Goal: Task Accomplishment & Management: Manage account settings

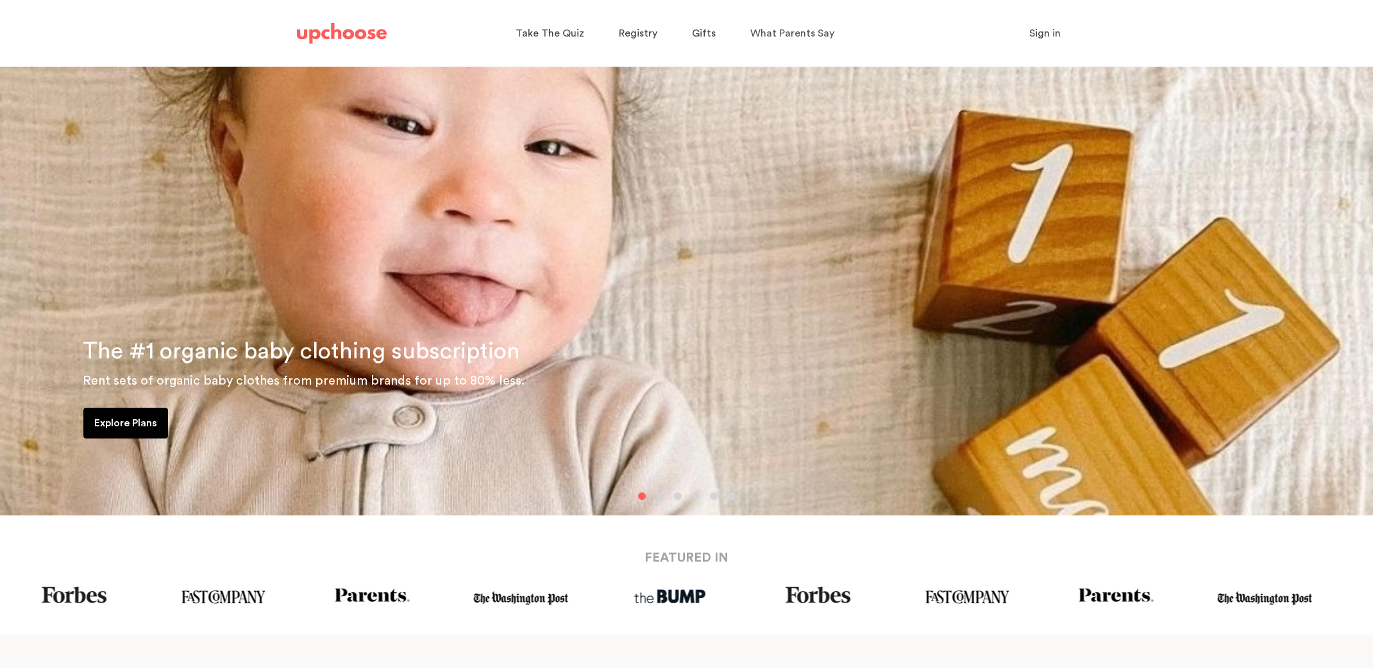
click at [1033, 29] on span "Sign in" at bounding box center [1044, 33] width 31 height 10
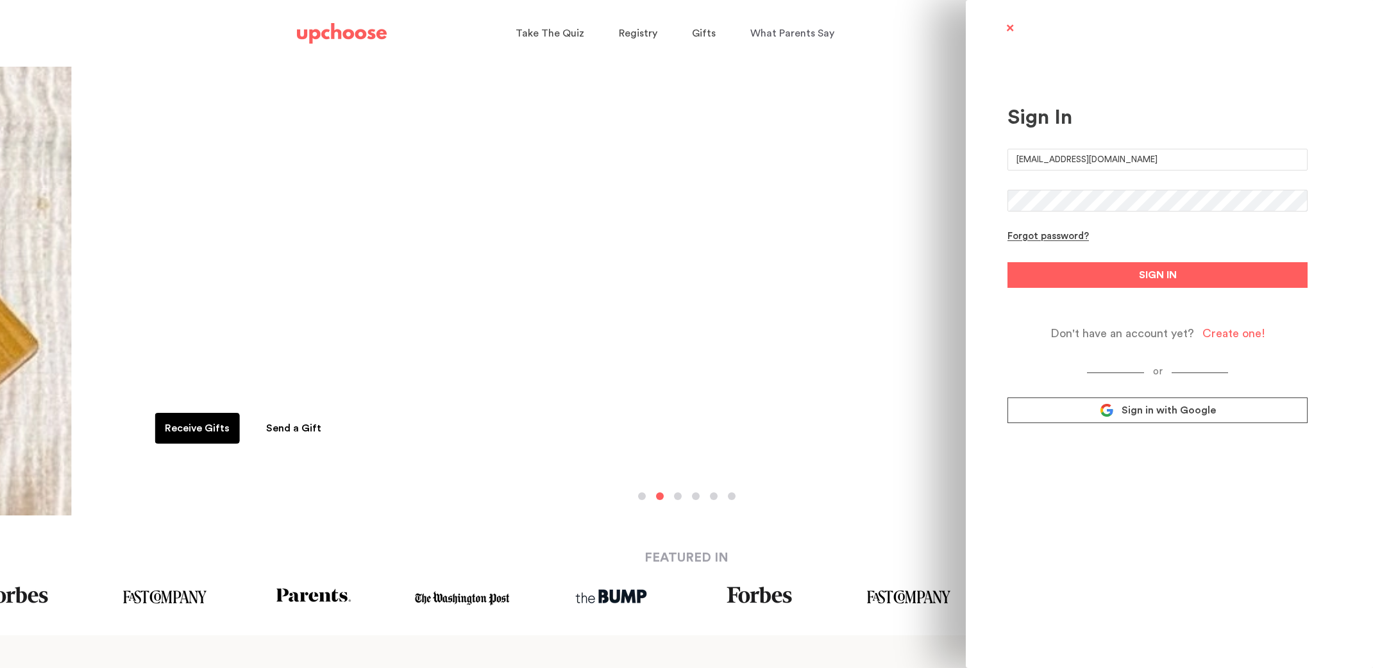
type input "[EMAIL_ADDRESS][DOMAIN_NAME]"
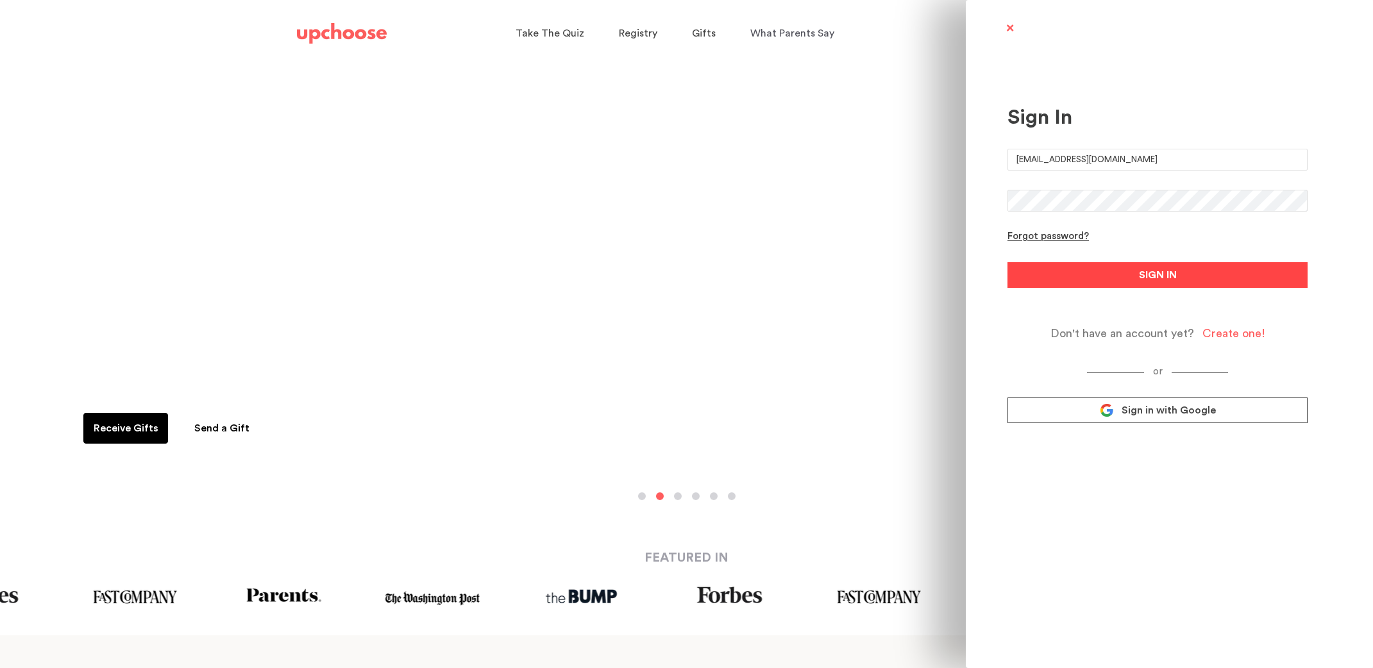
click at [1097, 267] on button "SIGN IN" at bounding box center [1157, 275] width 300 height 26
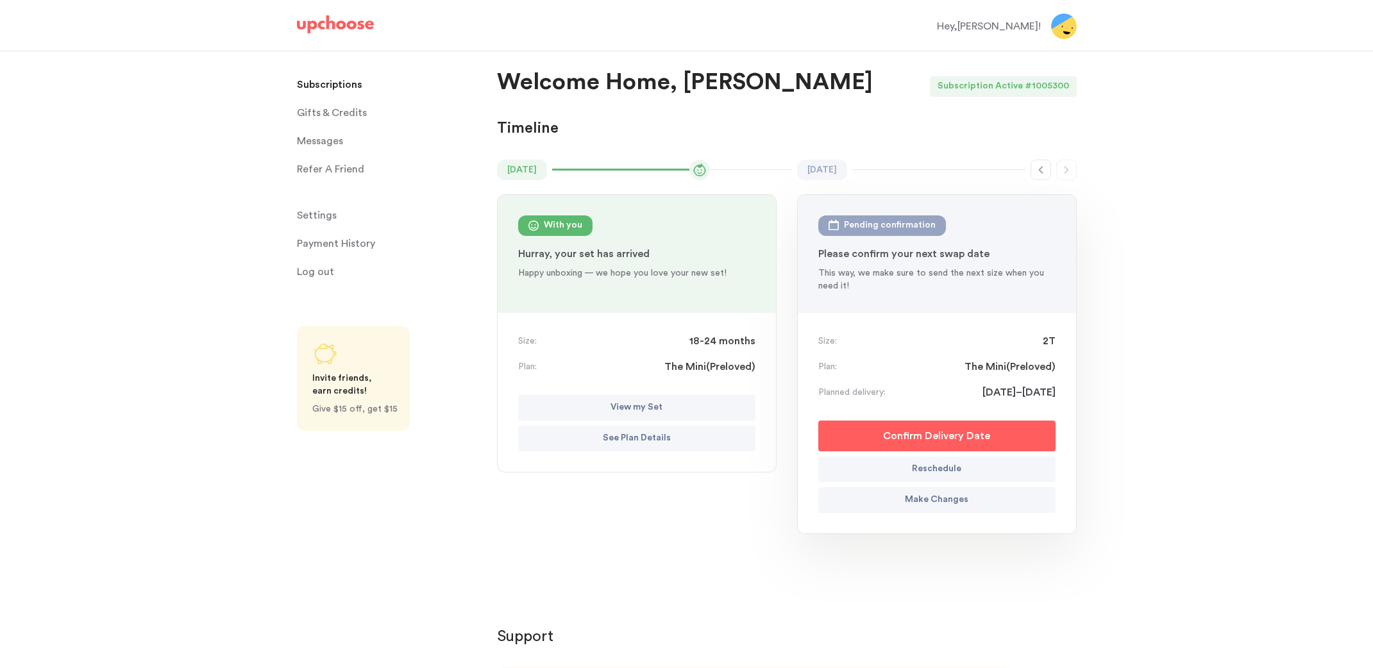
scroll to position [6, 0]
drag, startPoint x: 630, startPoint y: 336, endPoint x: 620, endPoint y: 332, distance: 10.4
click at [630, 336] on div "Size: 18-24 months" at bounding box center [636, 339] width 237 height 15
click at [575, 332] on div "Size: 18-24 months" at bounding box center [636, 339] width 237 height 15
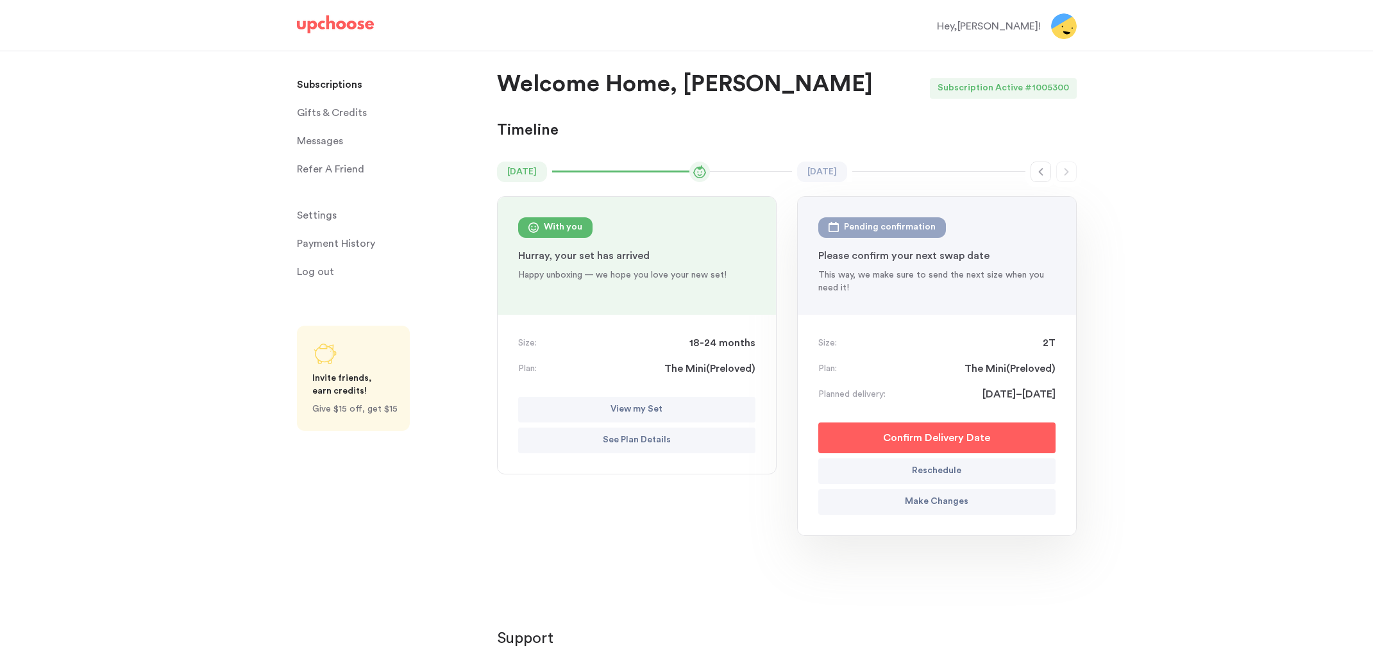
click at [961, 500] on p "Make Changes" at bounding box center [936, 501] width 63 height 15
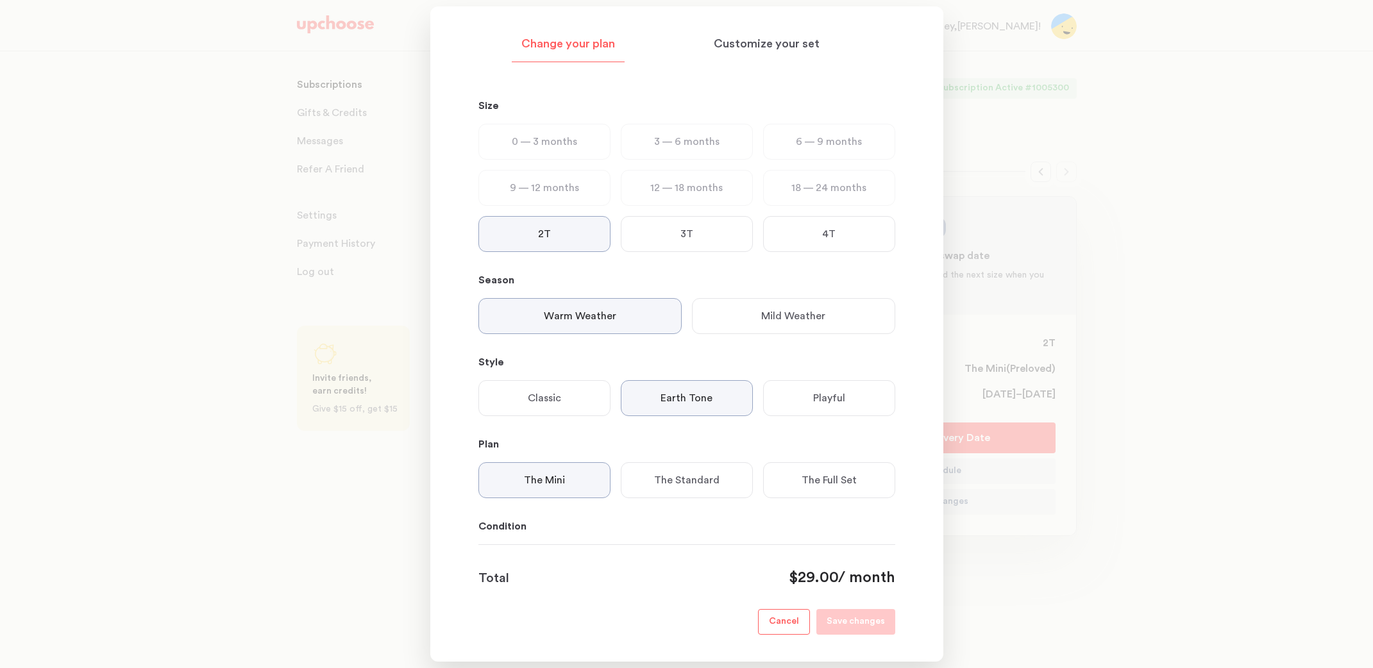
click at [801, 326] on div "Mild Weather" at bounding box center [793, 316] width 203 height 36
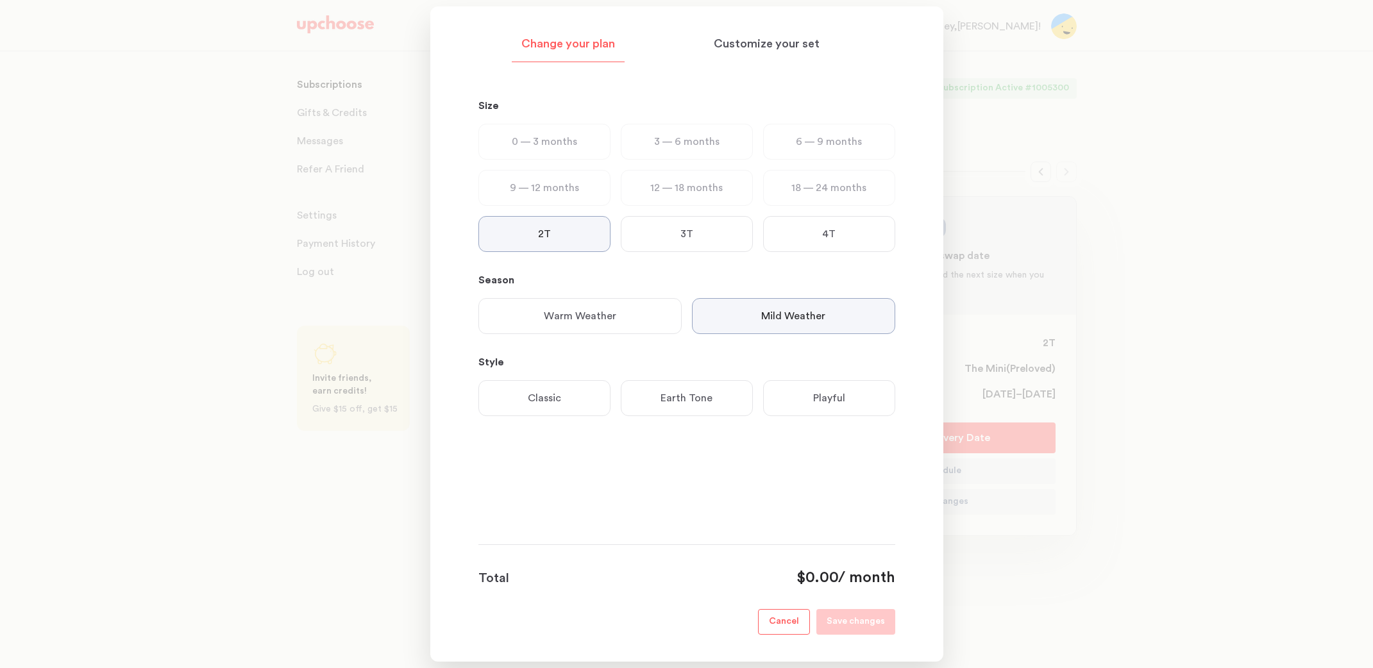
click at [681, 405] on p "Earth Tone" at bounding box center [686, 397] width 52 height 15
click at [564, 482] on p "The Mini" at bounding box center [544, 480] width 41 height 15
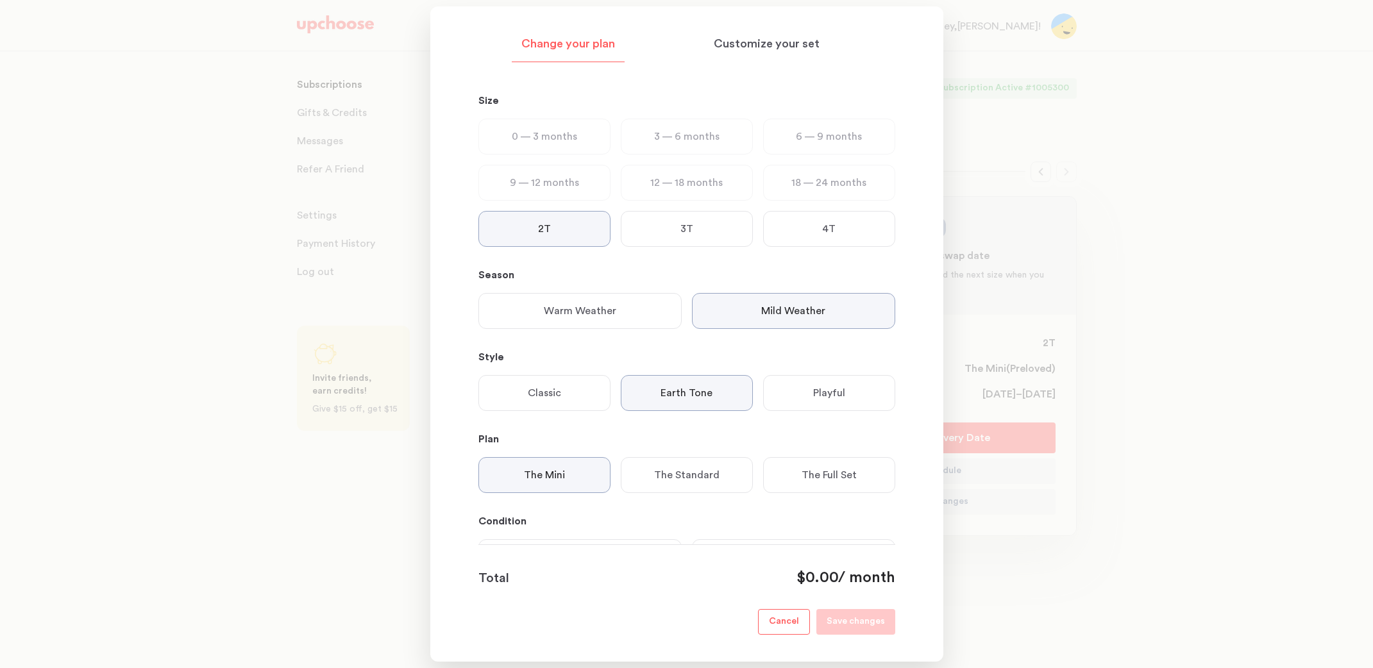
click at [826, 184] on p "18 — 24 months" at bounding box center [828, 182] width 75 height 15
click at [771, 46] on p "Customize your set" at bounding box center [767, 44] width 106 height 15
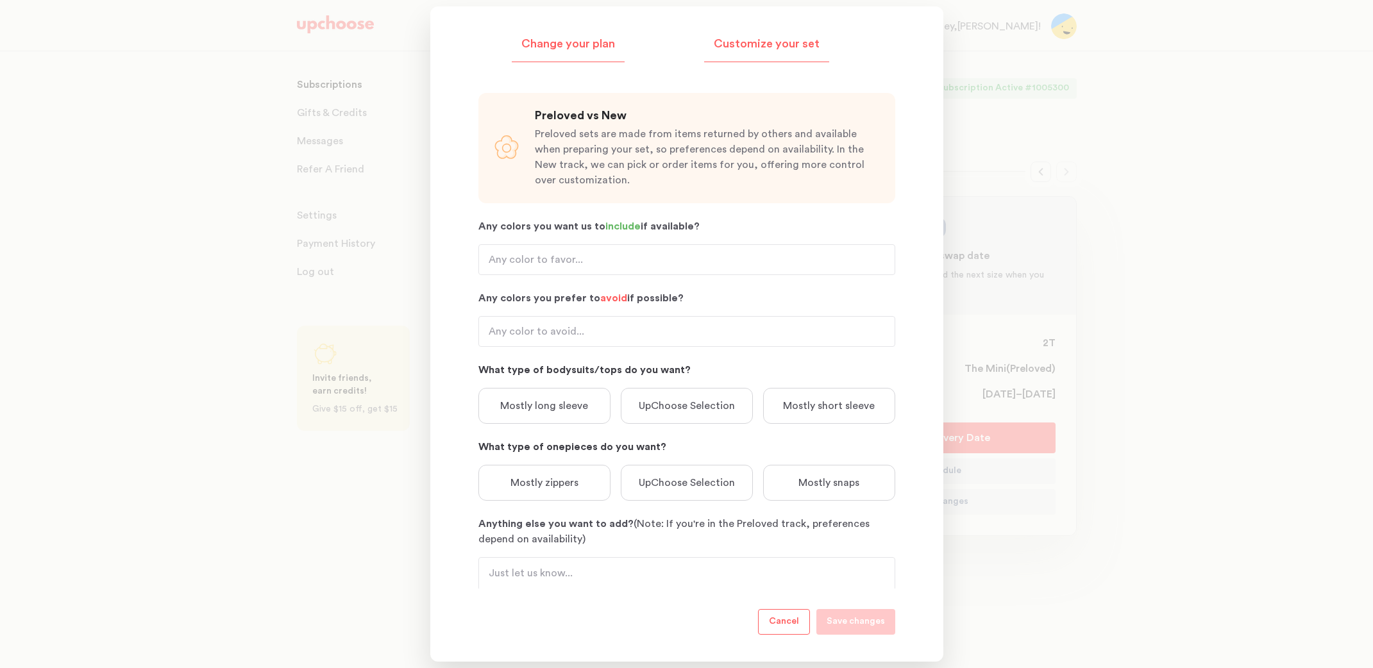
click at [571, 46] on p "Change your plan" at bounding box center [568, 44] width 94 height 15
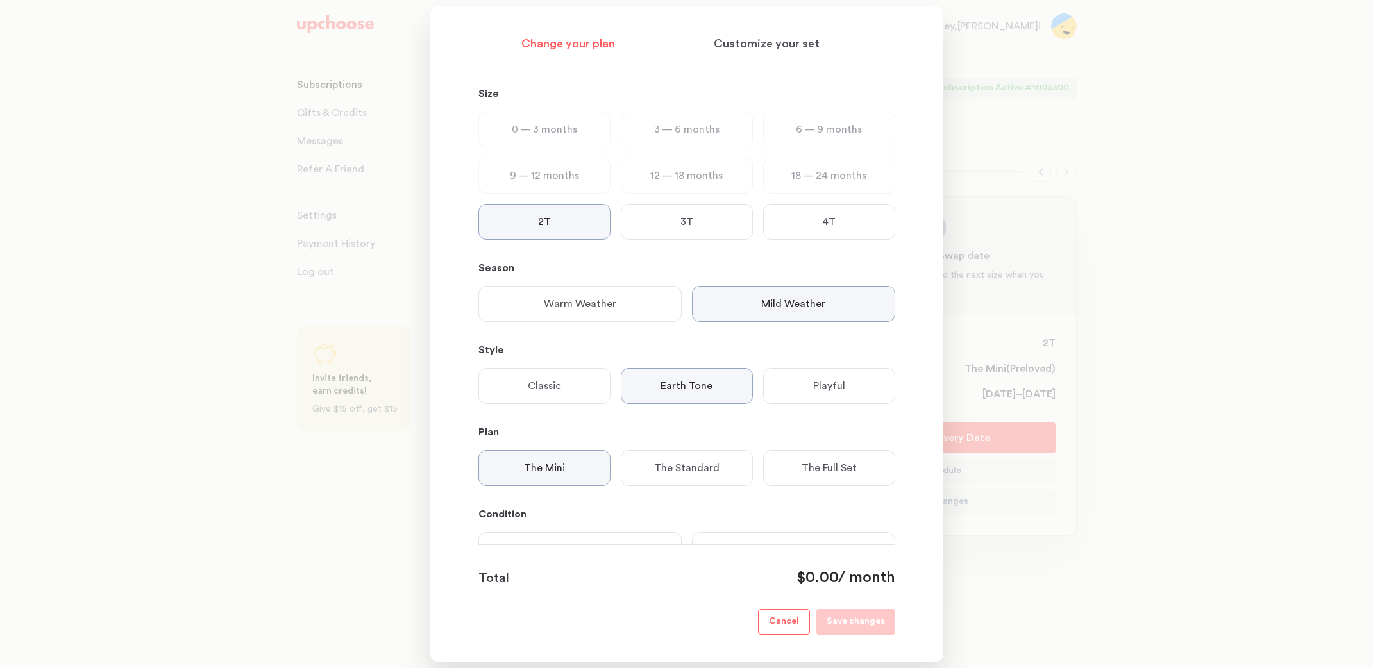
scroll to position [11, 0]
click at [748, 47] on p "Customize your set" at bounding box center [767, 44] width 106 height 15
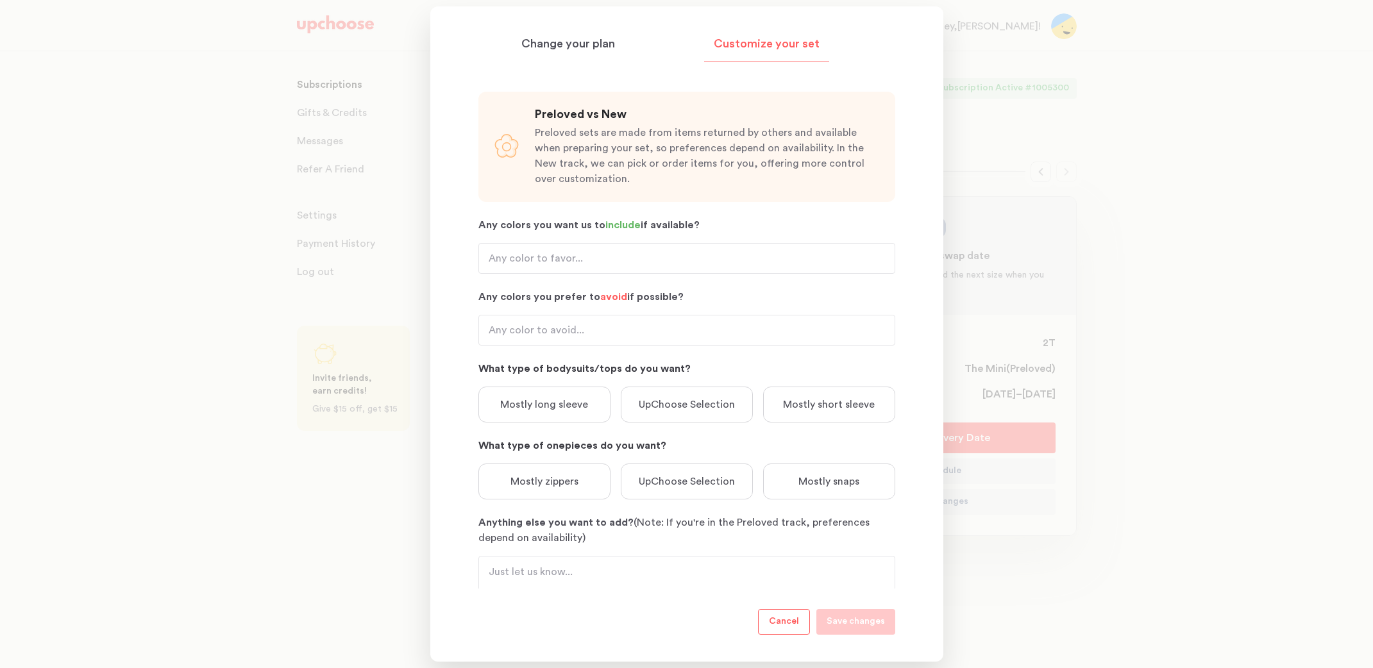
scroll to position [6, 0]
click at [565, 485] on p "Mostly zippers" at bounding box center [544, 481] width 68 height 15
click at [560, 407] on p "Mostly long sleeve" at bounding box center [544, 404] width 88 height 15
click at [577, 335] on input "Any colors you prefer to avoid if possible?" at bounding box center [686, 330] width 417 height 31
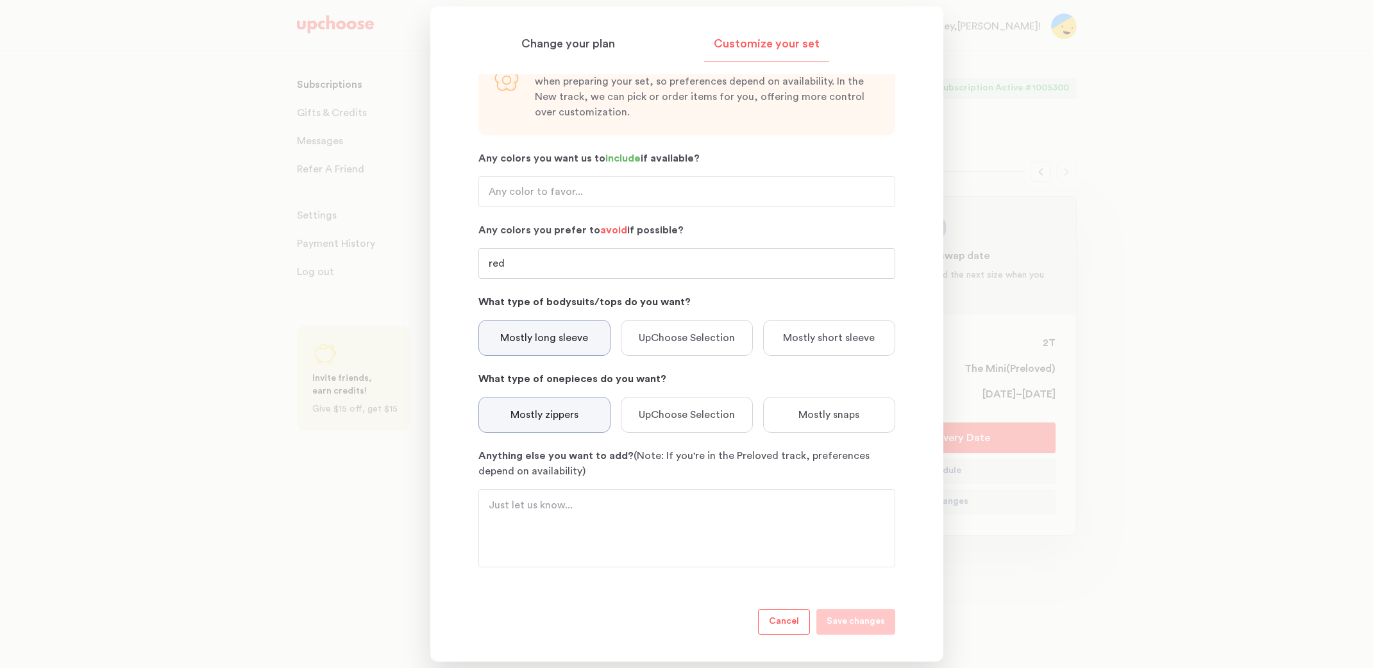
scroll to position [72, 0]
type input "red"
click at [713, 539] on textarea "Anything else you want to add? (Note: If you're in the Preloved track, preferen…" at bounding box center [687, 529] width 396 height 62
click at [593, 195] on input "Any colors you want us to include if available?" at bounding box center [686, 192] width 417 height 31
type input "any color"
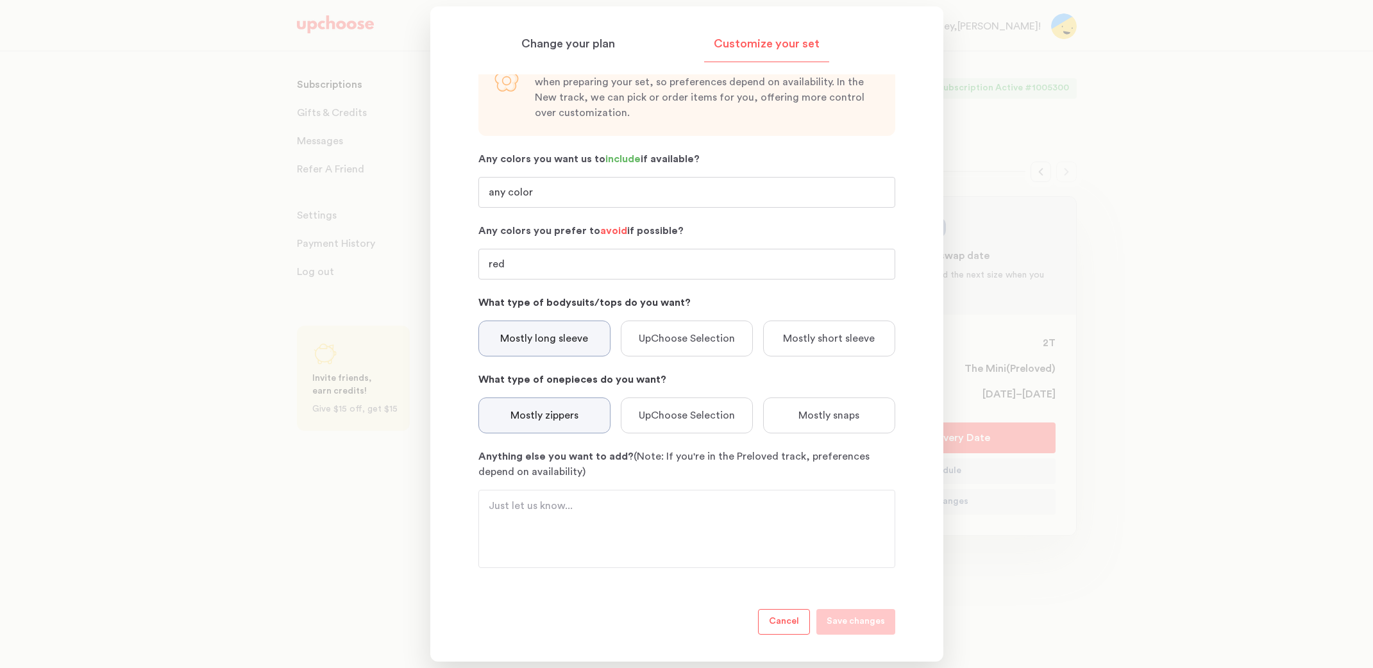
click at [651, 526] on textarea "Anything else you want to add? (Note: If you're in the Preloved track, preferen…" at bounding box center [687, 529] width 396 height 62
click at [624, 269] on input "red" at bounding box center [686, 264] width 417 height 31
click at [572, 39] on p "Change your plan" at bounding box center [568, 44] width 94 height 15
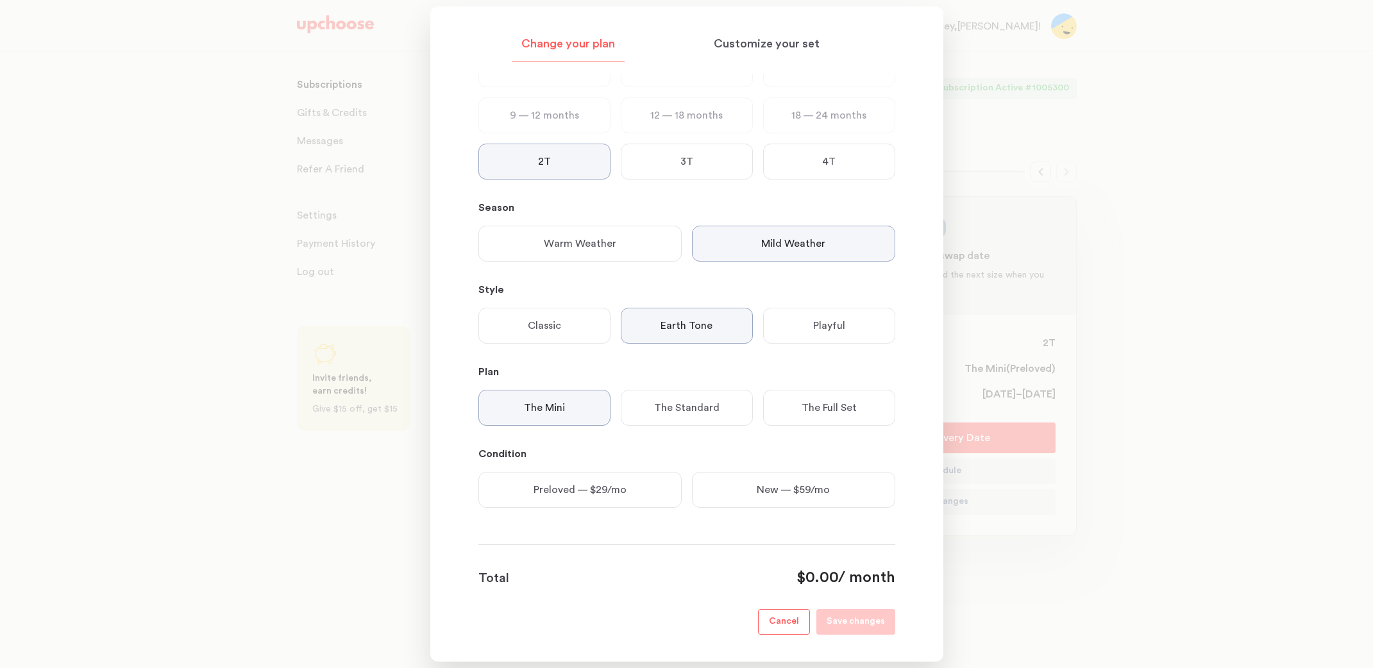
click at [629, 499] on div "Preloved — $29/mo" at bounding box center [579, 490] width 203 height 36
click at [868, 619] on p "Save changes" at bounding box center [855, 621] width 58 height 15
click at [773, 52] on div "Customize your set" at bounding box center [766, 47] width 125 height 29
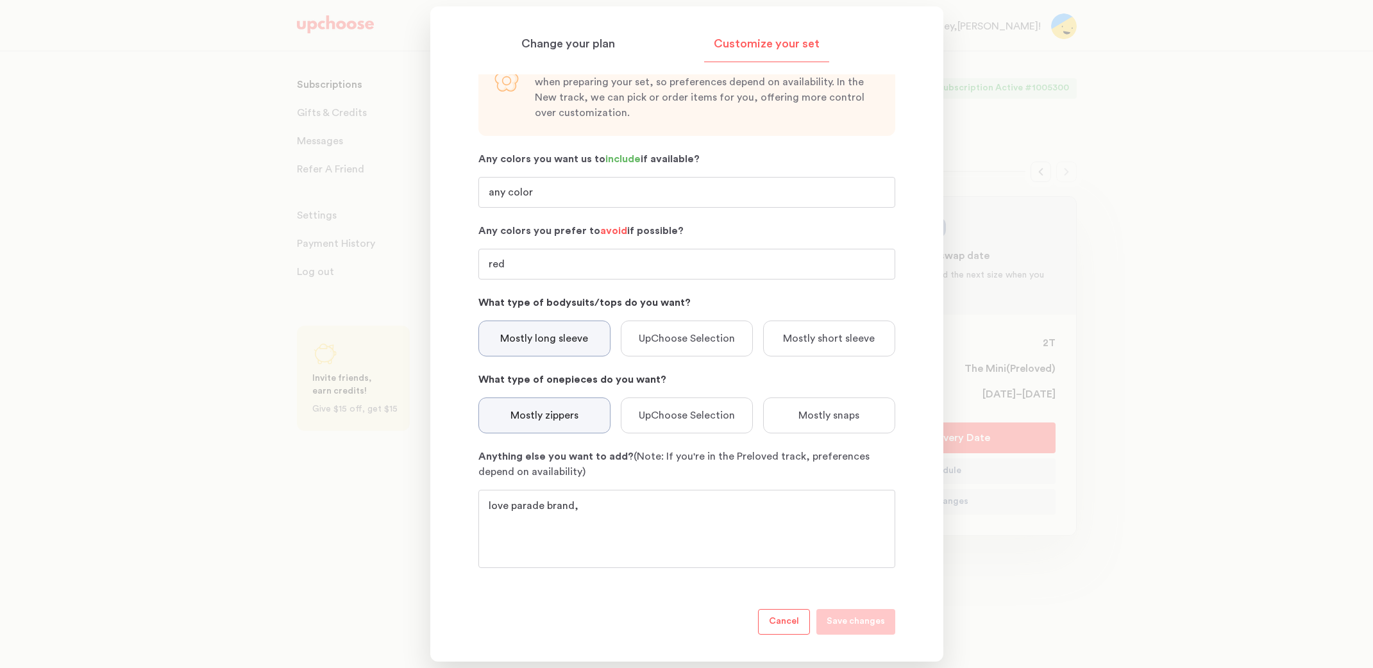
click at [696, 531] on textarea "love parade brand," at bounding box center [687, 529] width 396 height 62
click at [855, 621] on p "Save changes" at bounding box center [855, 621] width 58 height 15
click at [673, 193] on input "any color" at bounding box center [686, 192] width 417 height 31
click at [730, 521] on textarea "love parade brand" at bounding box center [687, 529] width 396 height 62
click at [607, 510] on textarea "love parade brand" at bounding box center [687, 529] width 396 height 62
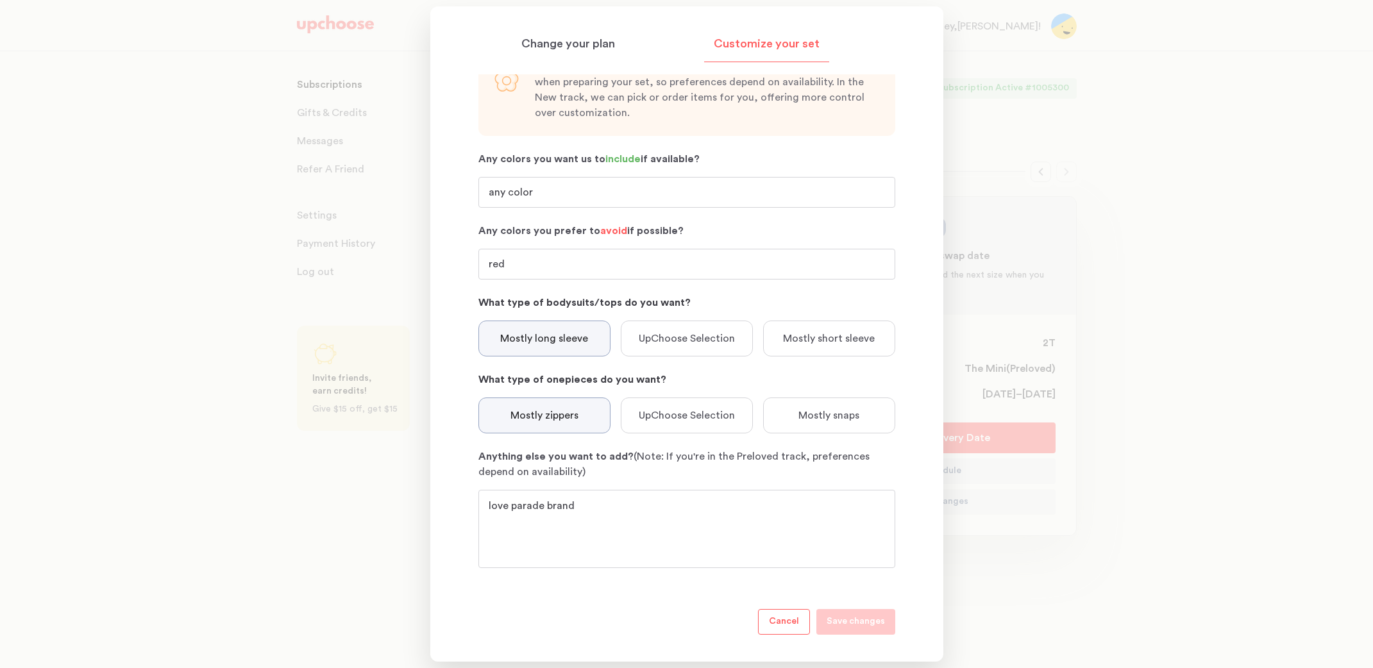
scroll to position [71, 0]
drag, startPoint x: 633, startPoint y: 519, endPoint x: 476, endPoint y: 499, distance: 158.4
click at [474, 497] on section "Change your plan Customize your set Size 0 — 3 months 3 — 6 months 6 — 9 months…" at bounding box center [686, 333] width 513 height 655
type textarea "Love parade brand"
click at [838, 617] on p "Save changes" at bounding box center [855, 621] width 58 height 15
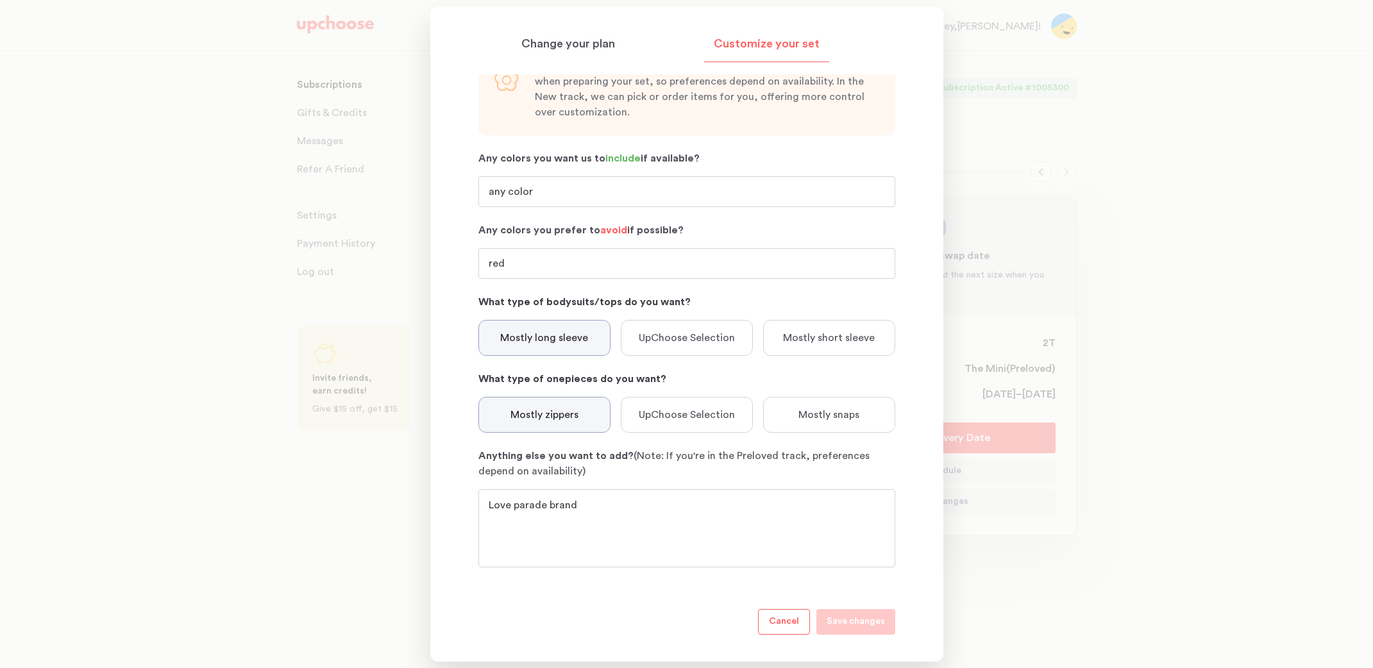
scroll to position [72, 0]
click at [912, 344] on section "Change your plan Customize your set Size 0 — 3 months 3 — 6 months 6 — 9 months…" at bounding box center [686, 333] width 513 height 655
click at [565, 47] on p "Change your plan" at bounding box center [568, 44] width 94 height 15
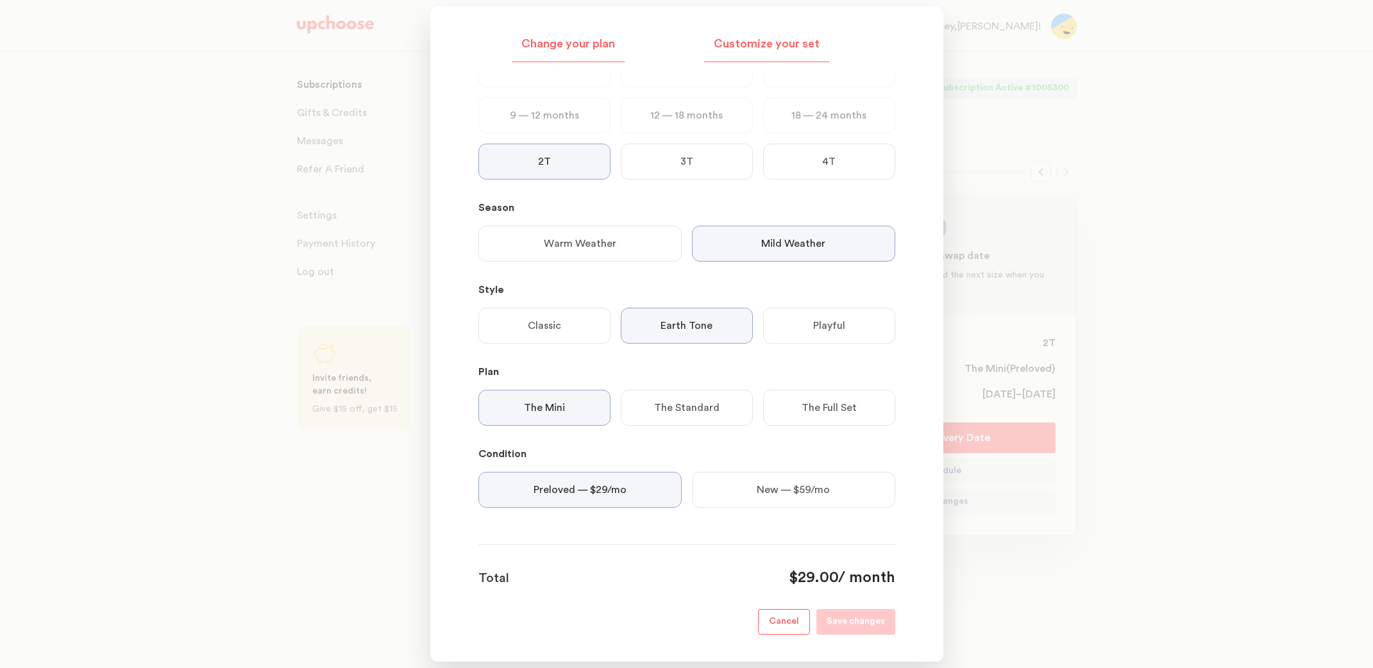
click at [771, 47] on p "Customize your set" at bounding box center [767, 44] width 106 height 15
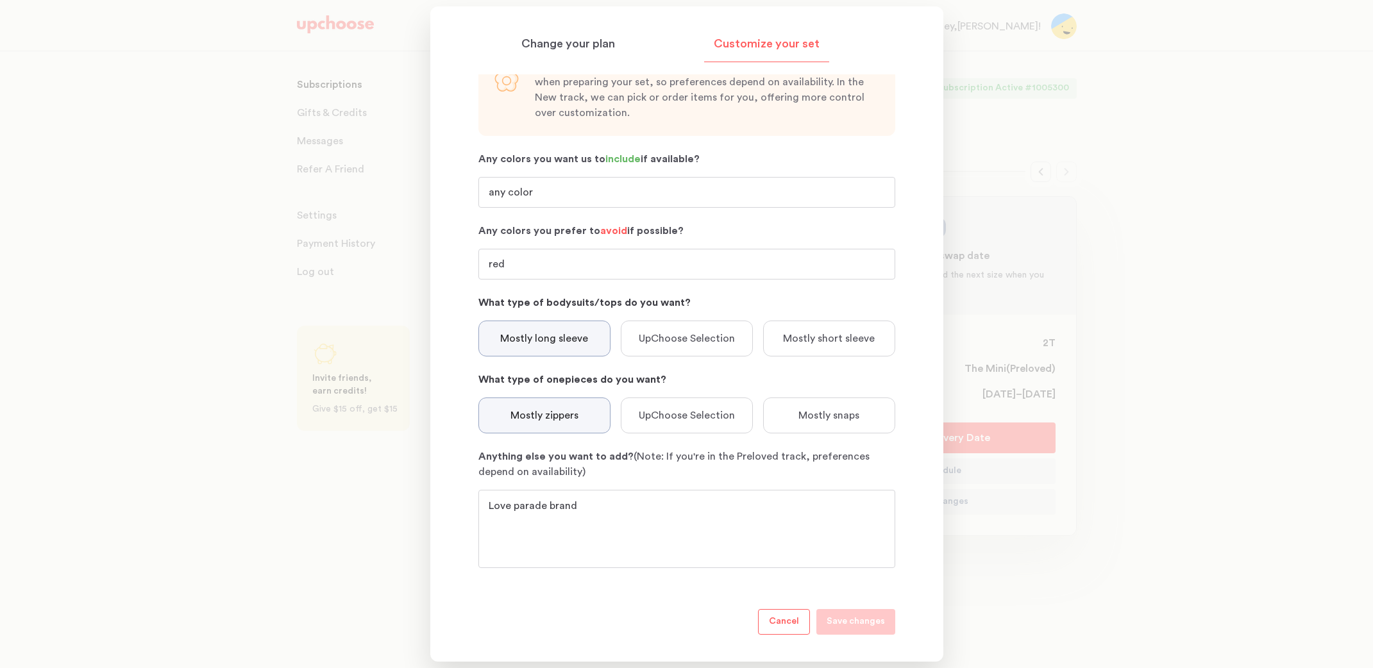
click at [1045, 81] on div at bounding box center [686, 334] width 1373 height 668
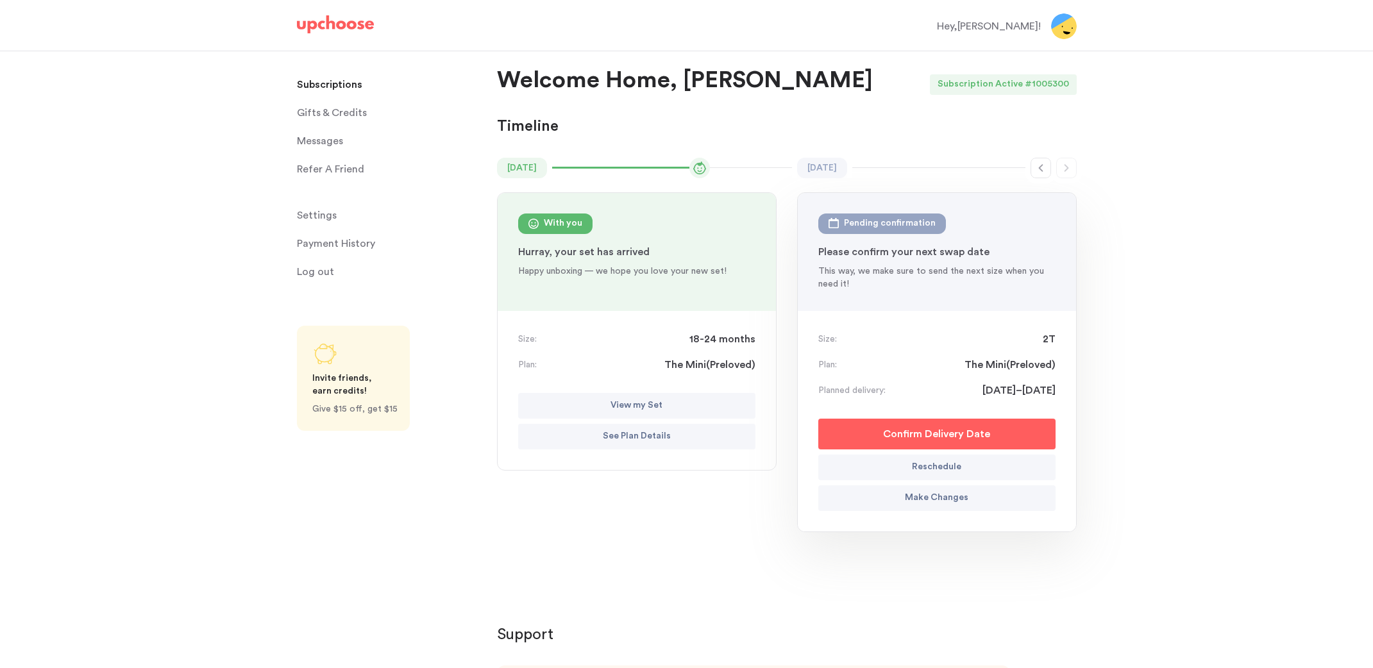
scroll to position [10, 0]
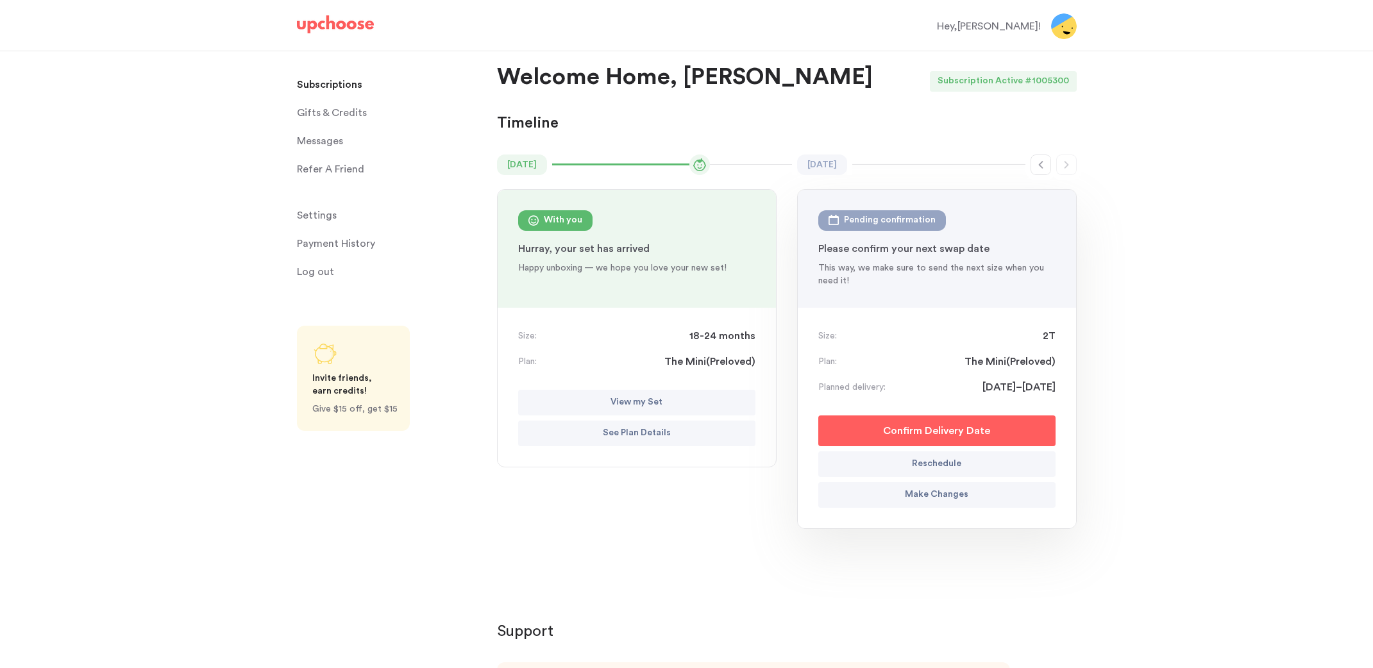
click at [963, 498] on p "Make Changes" at bounding box center [936, 494] width 63 height 15
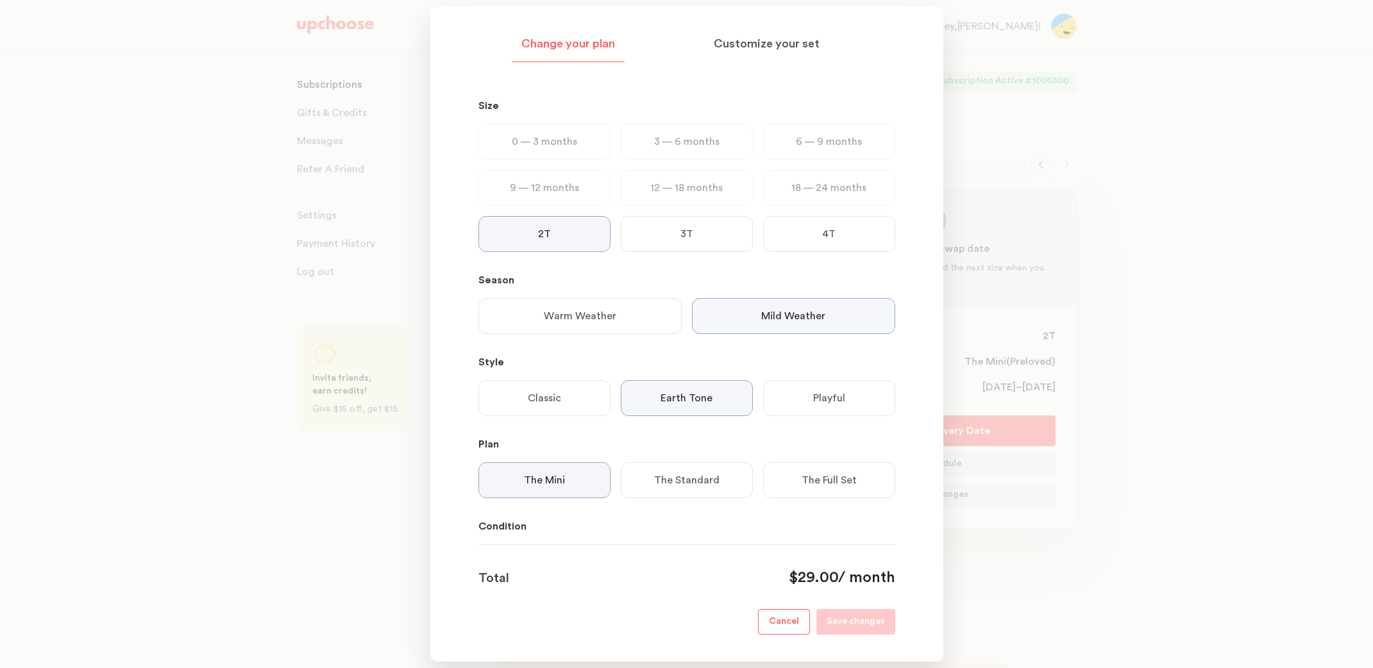
click at [1109, 327] on div at bounding box center [686, 334] width 1373 height 668
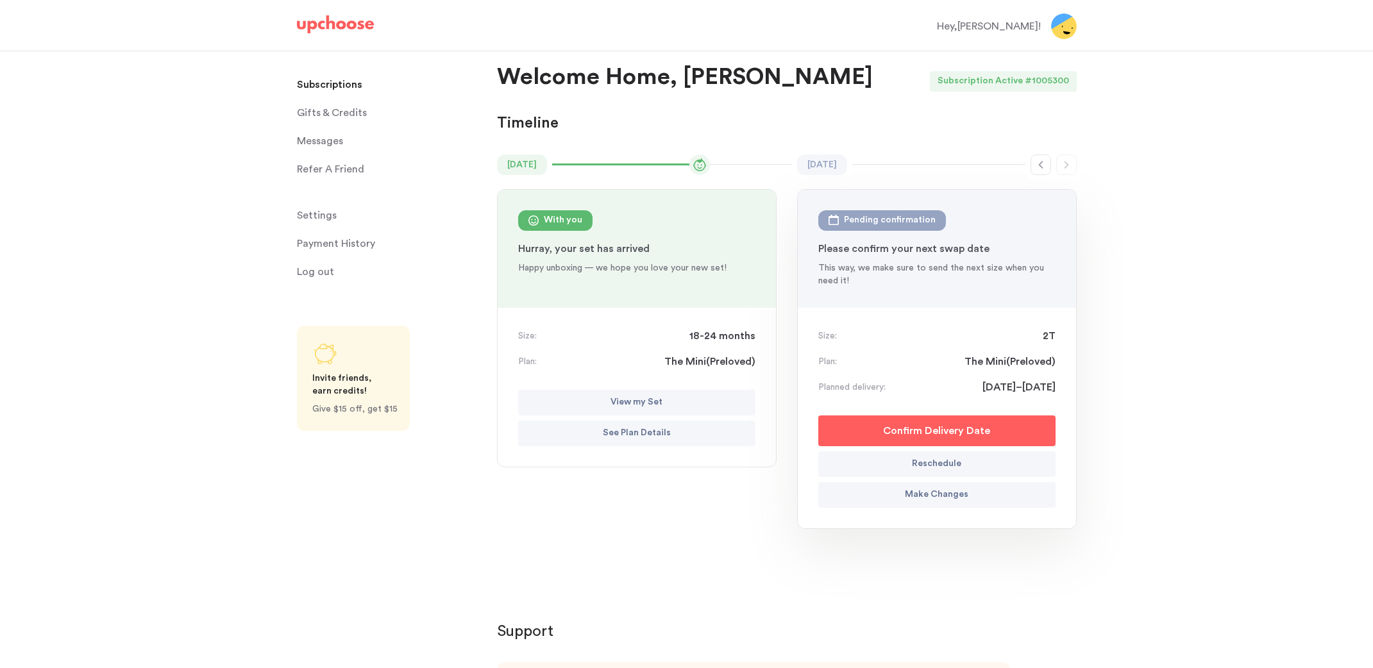
click at [973, 493] on button "Make Changes" at bounding box center [936, 495] width 237 height 26
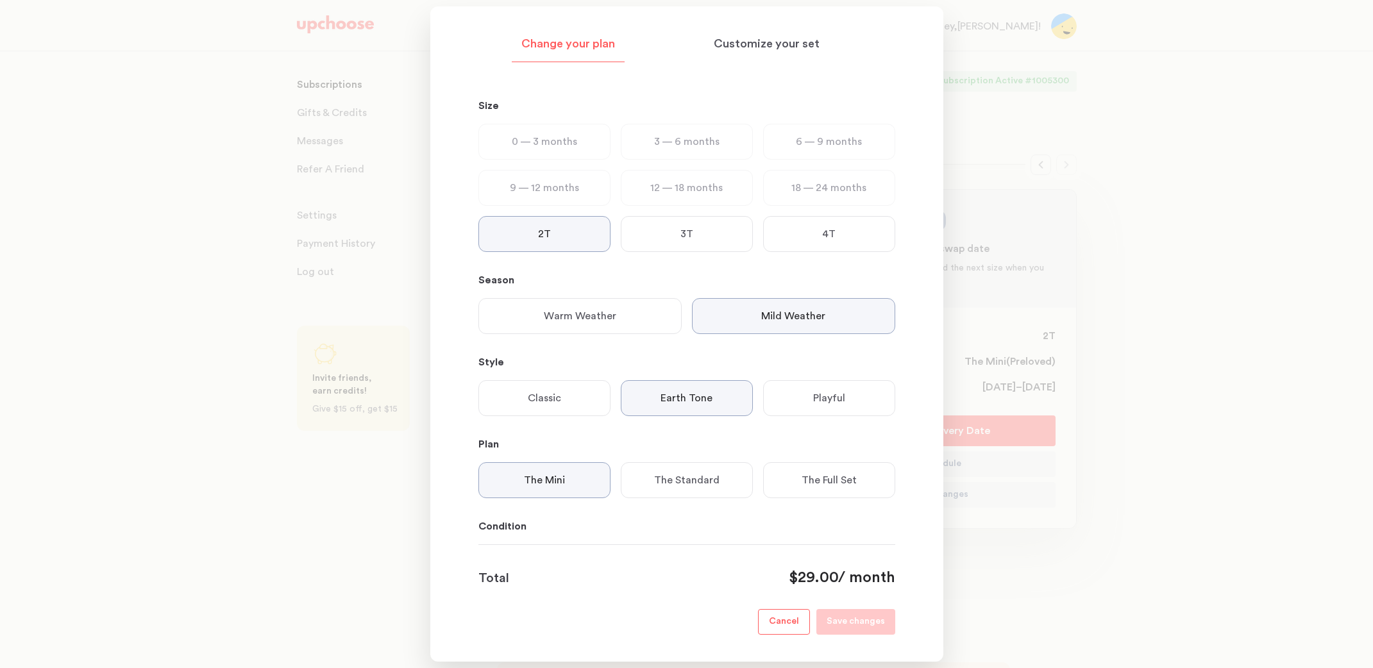
click at [795, 185] on p "18 — 24 months" at bounding box center [828, 187] width 75 height 15
click at [694, 183] on p "12 — 18 months" at bounding box center [686, 187] width 72 height 15
click at [808, 194] on p "18 — 24 months" at bounding box center [828, 187] width 75 height 15
click at [1085, 194] on div at bounding box center [686, 334] width 1373 height 668
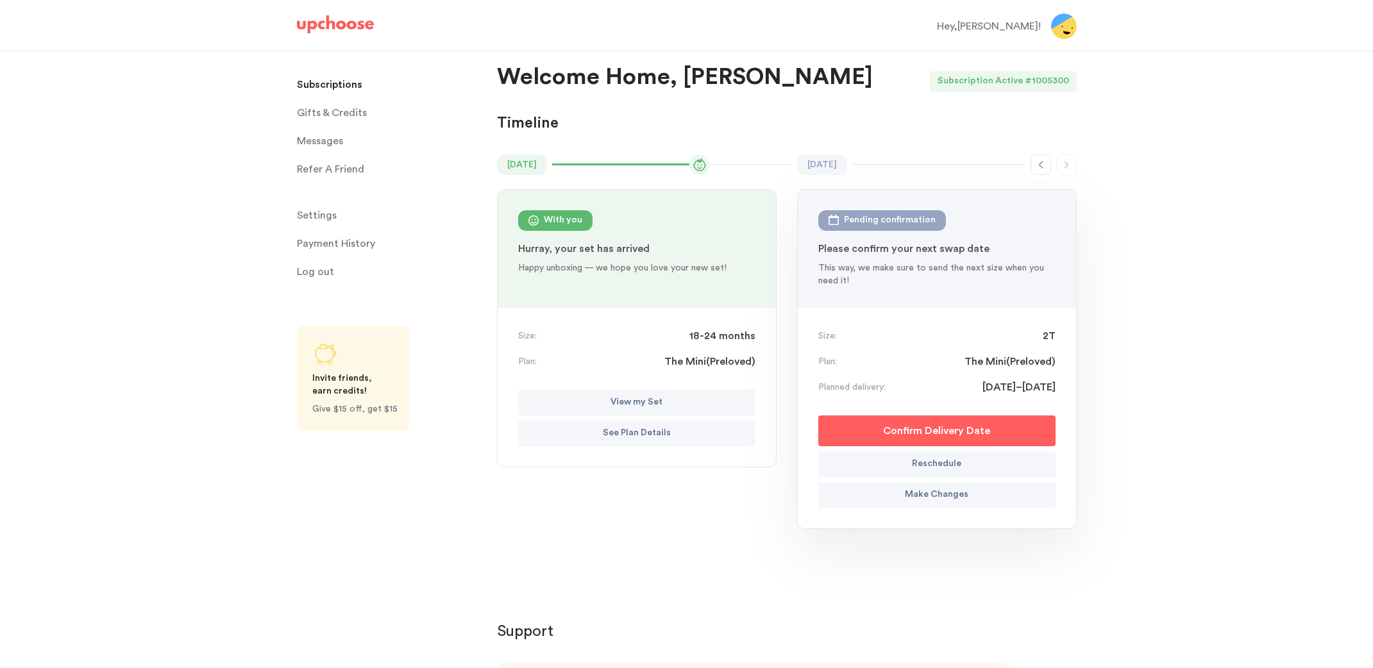
scroll to position [9, 0]
click at [936, 434] on p "Confirm Delivery Date" at bounding box center [936, 431] width 107 height 15
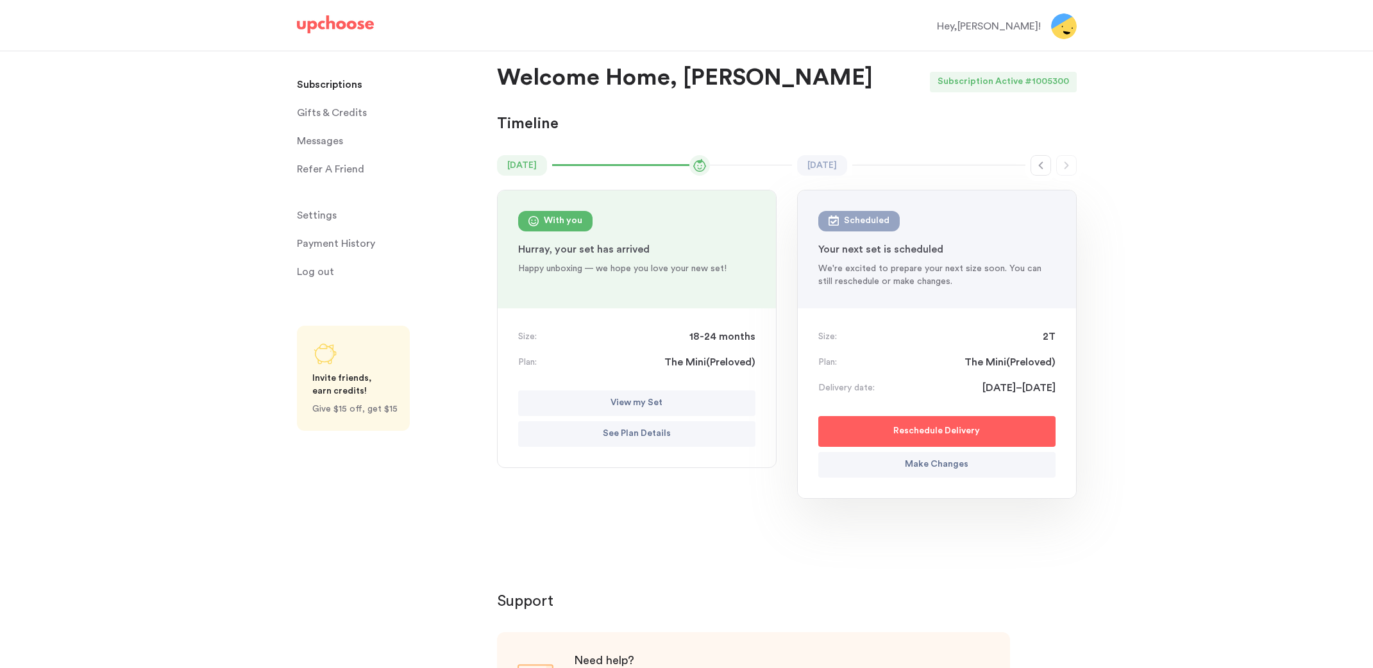
click at [952, 430] on p "Reschedule Delivery" at bounding box center [936, 431] width 87 height 15
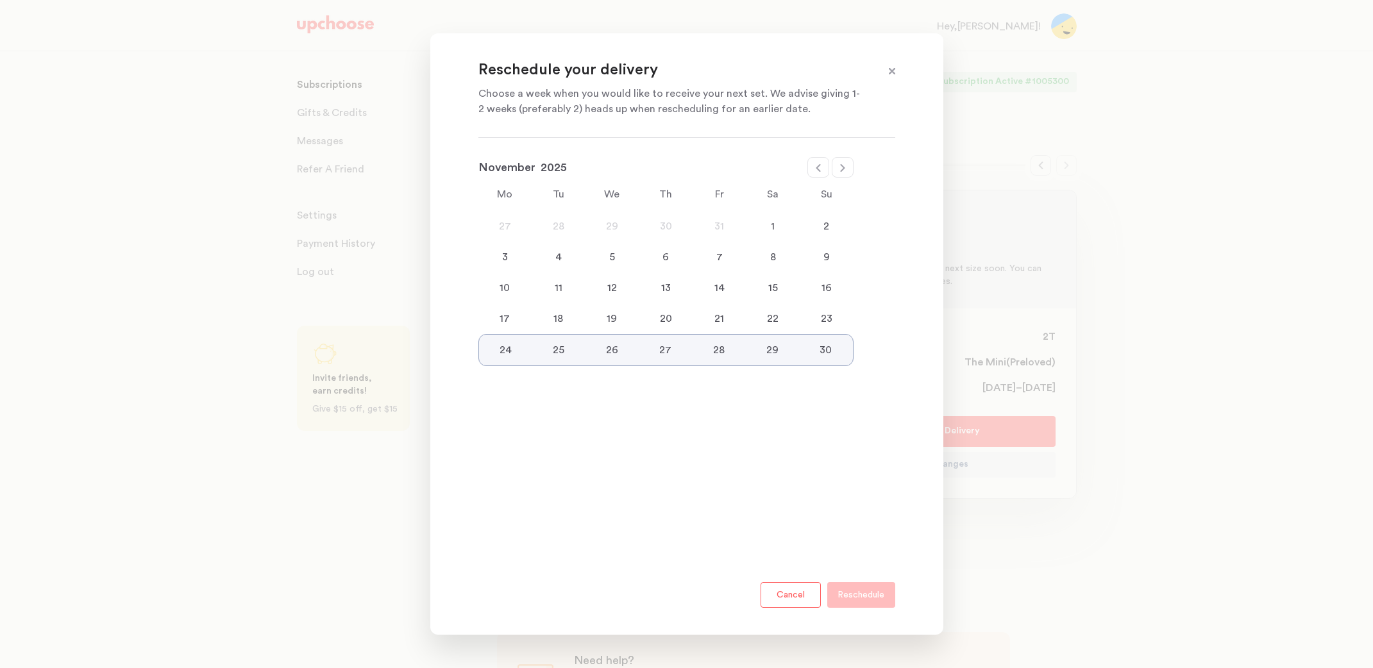
click at [818, 169] on icon at bounding box center [818, 168] width 4 height 8
select select "October"
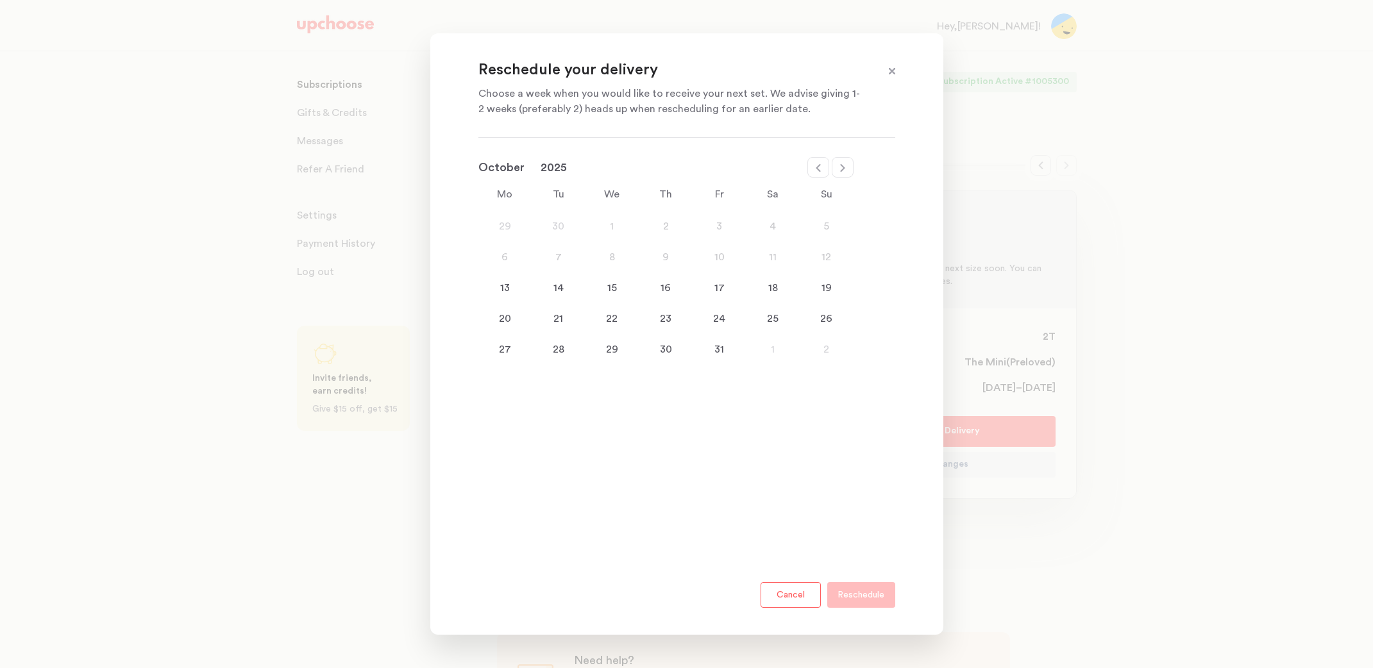
click at [510, 289] on div "13" at bounding box center [505, 287] width 54 height 15
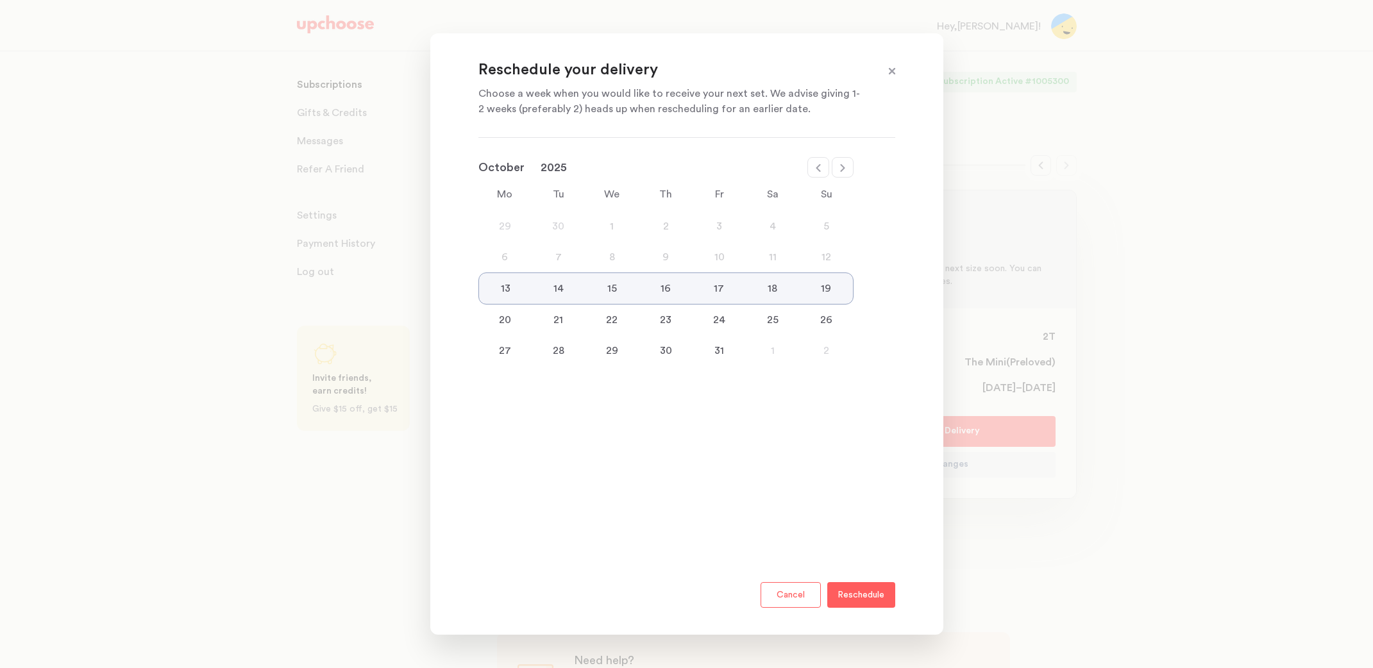
click at [862, 589] on p "Reschedule" at bounding box center [860, 594] width 47 height 15
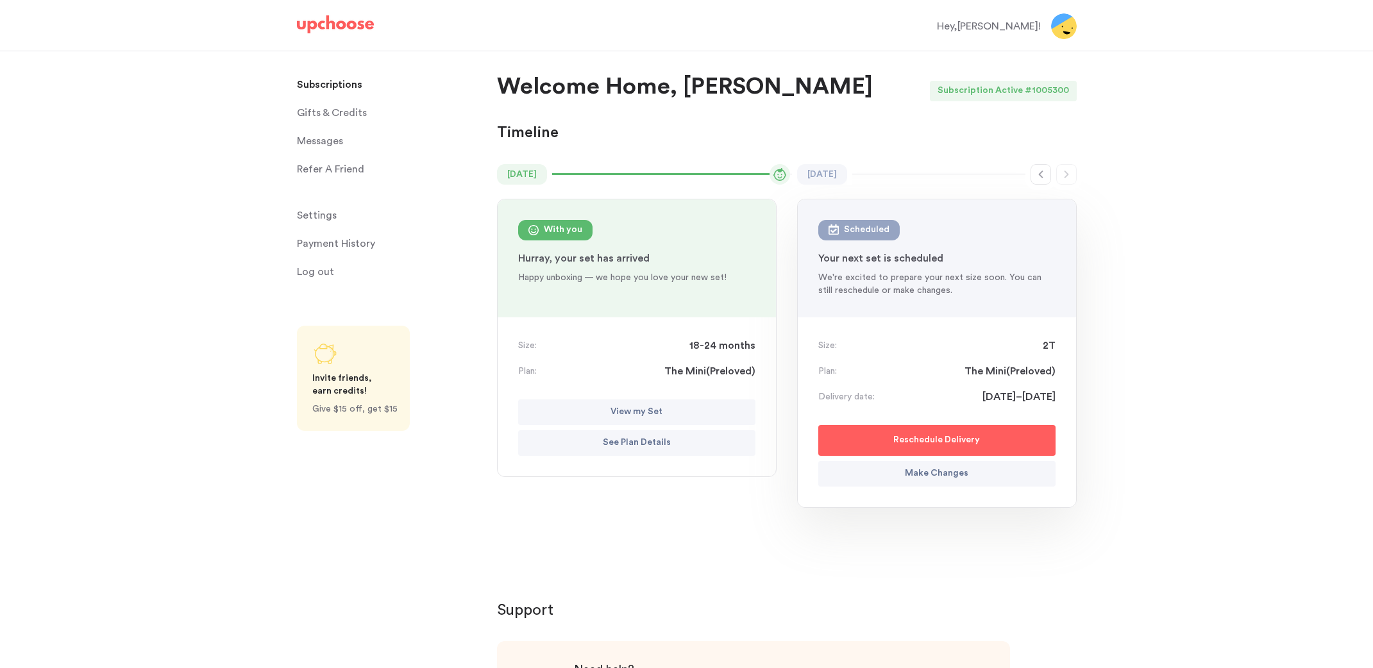
scroll to position [0, 0]
click at [931, 436] on p "Reschedule Delivery" at bounding box center [936, 440] width 87 height 15
select select "October"
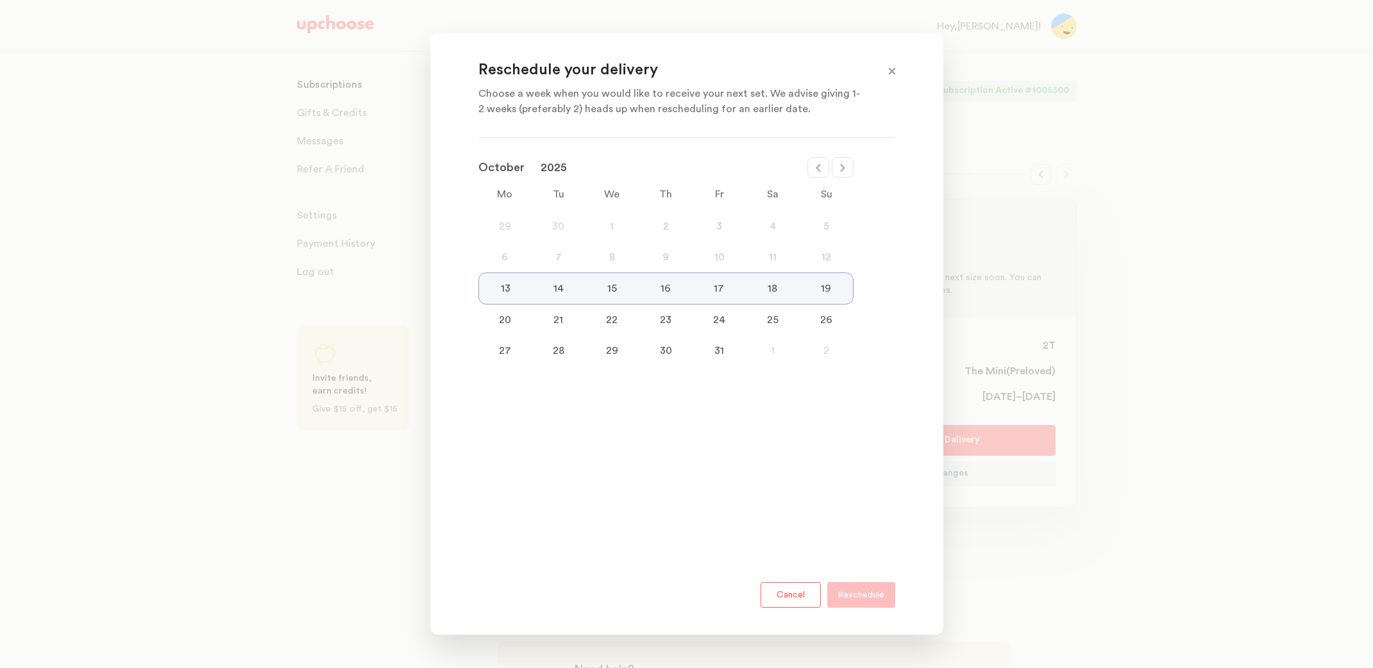
click at [502, 290] on div "13" at bounding box center [505, 288] width 53 height 15
click at [501, 327] on div "20" at bounding box center [505, 319] width 54 height 15
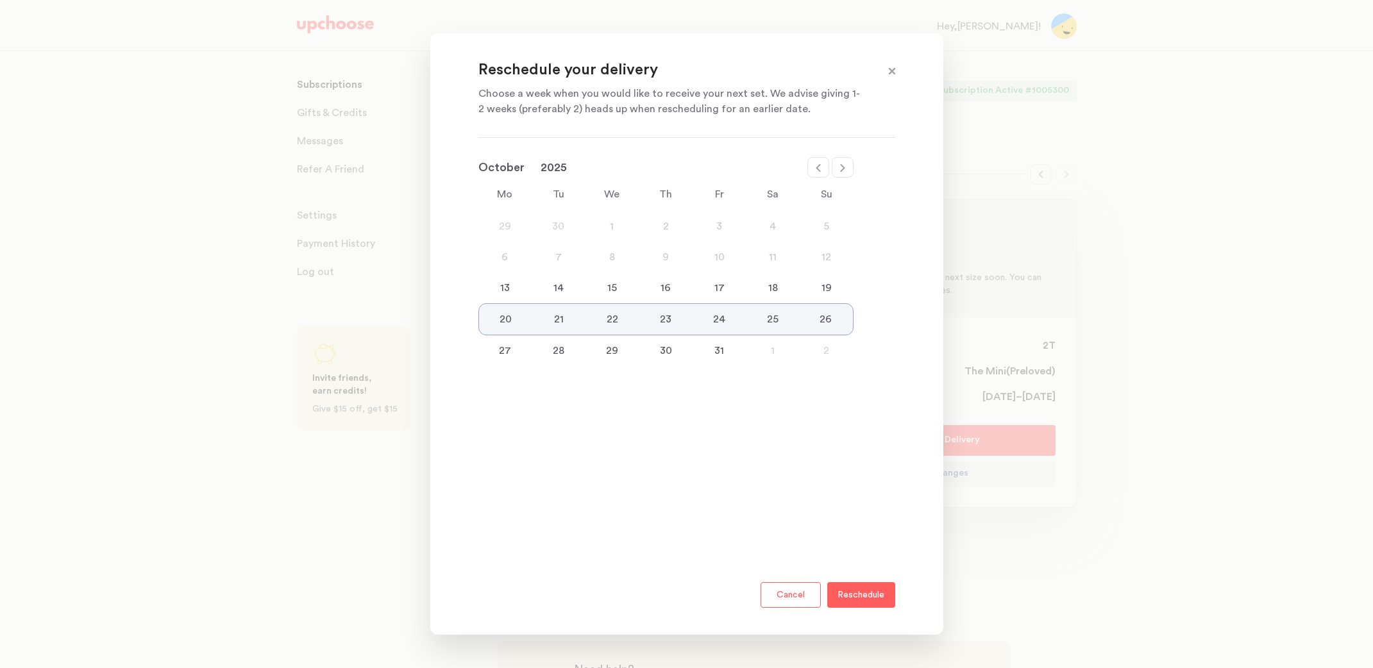
click at [863, 594] on p "Reschedule" at bounding box center [860, 594] width 47 height 15
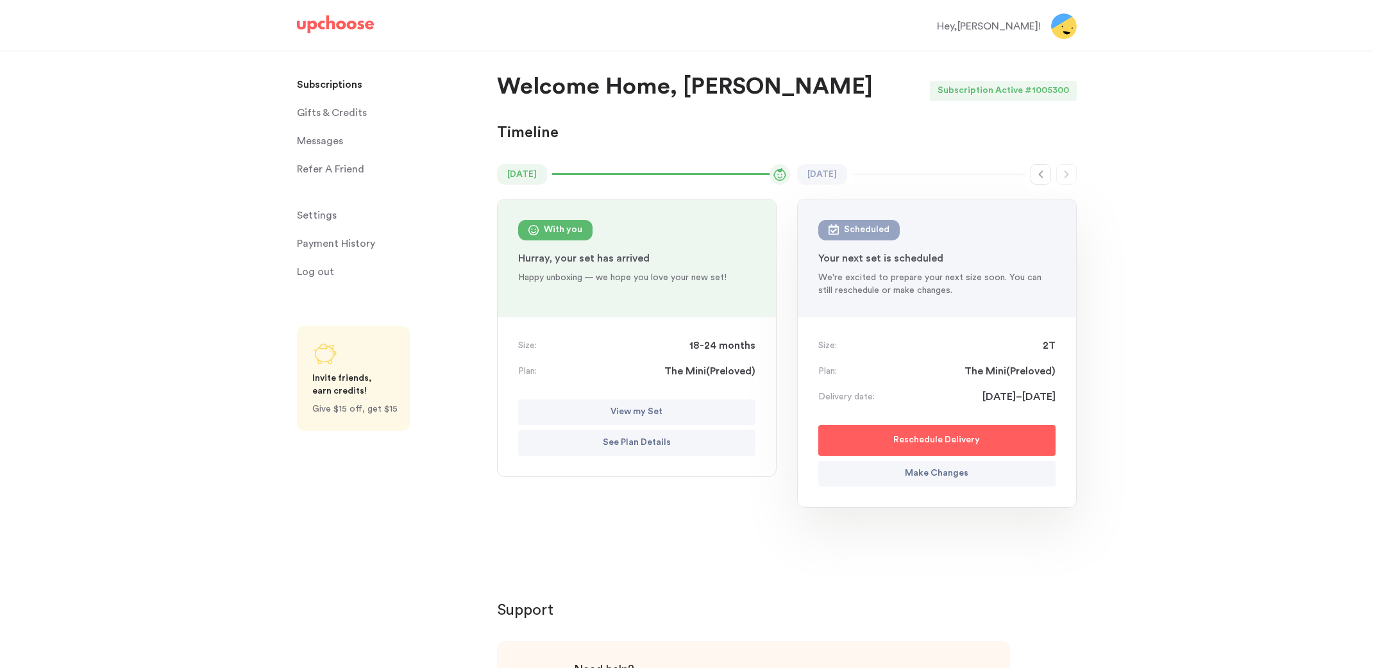
click at [930, 438] on p "Reschedule Delivery" at bounding box center [936, 440] width 87 height 15
select select "October"
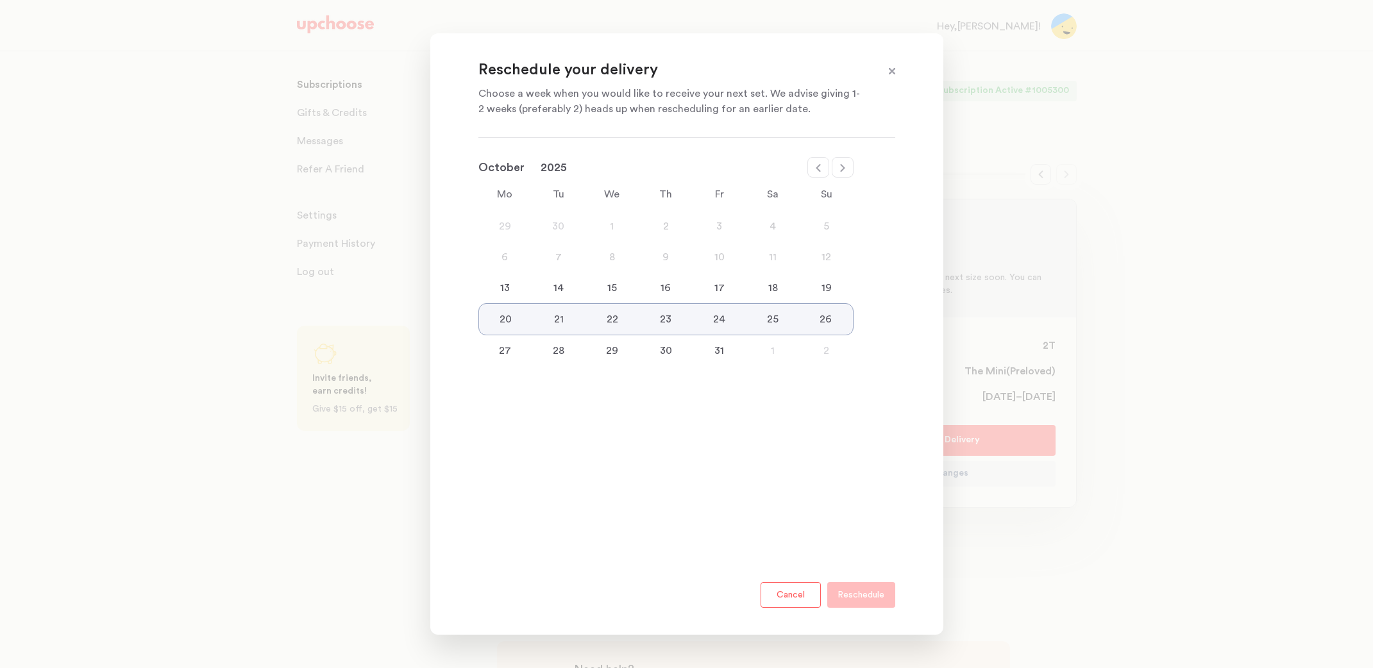
click at [1164, 385] on div at bounding box center [686, 334] width 1373 height 668
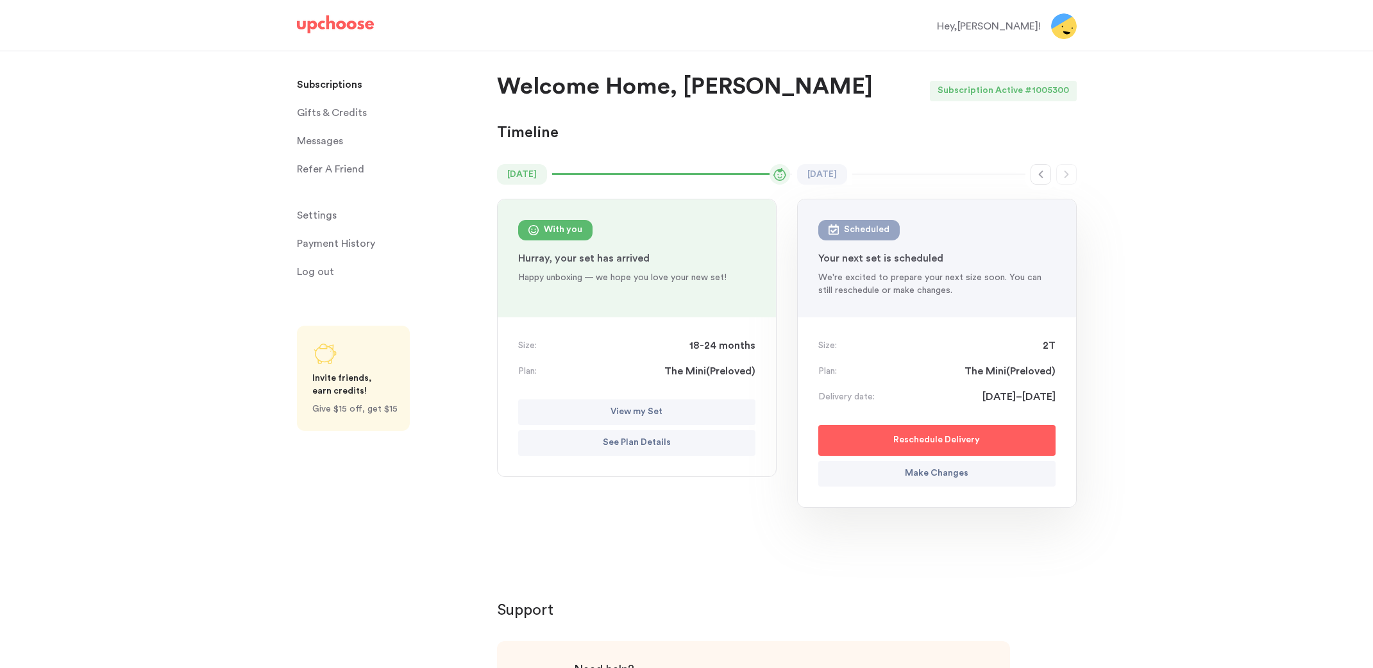
click at [988, 477] on button "Make Changes" at bounding box center [936, 474] width 237 height 26
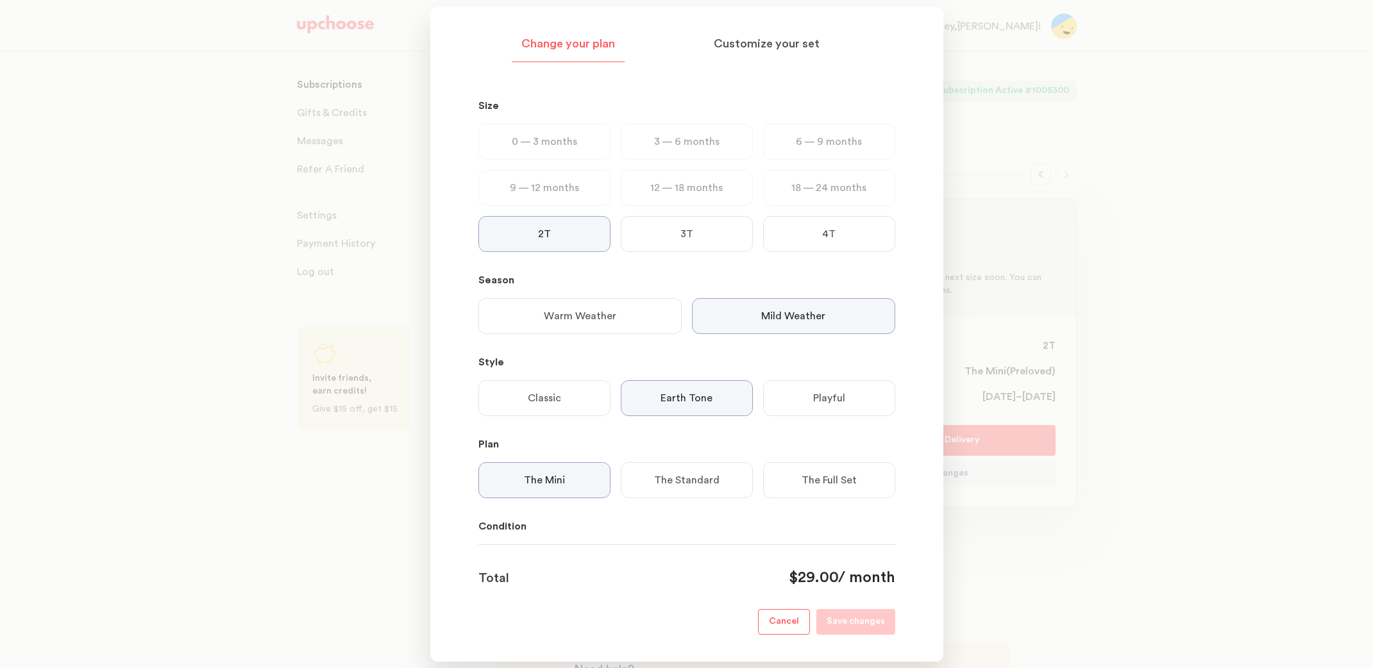
click at [1058, 573] on div at bounding box center [686, 334] width 1373 height 668
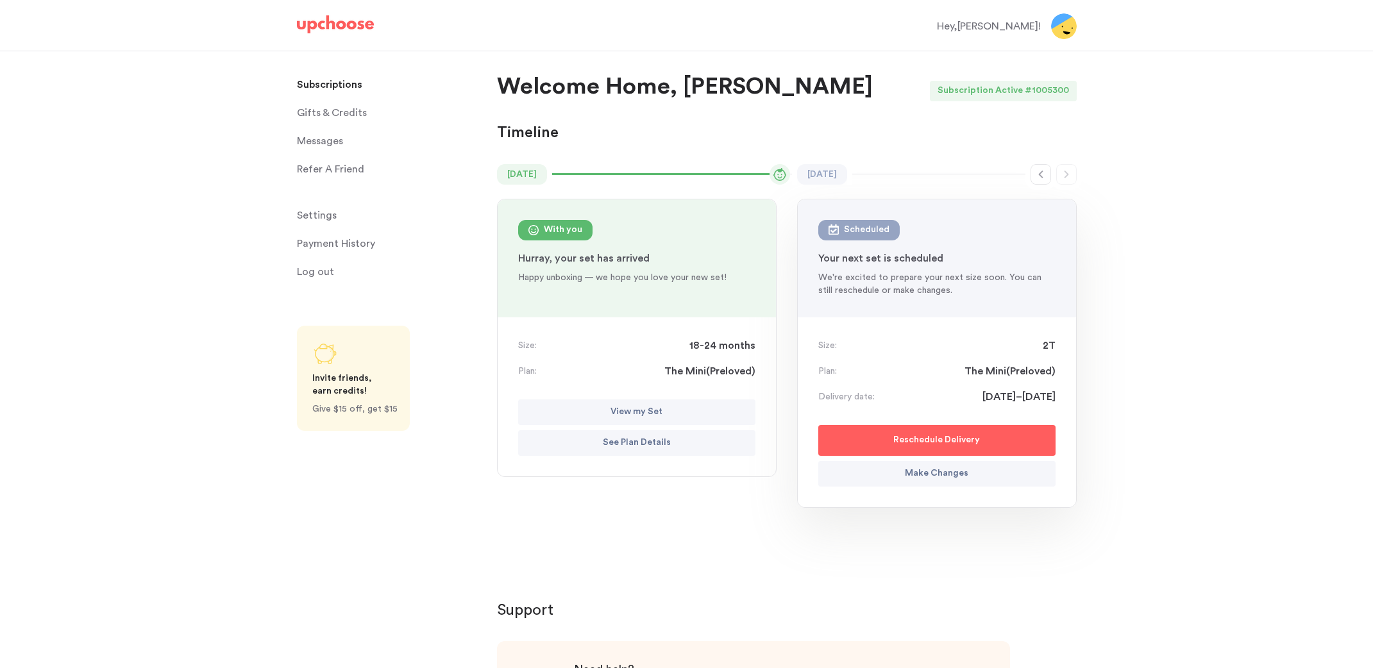
click at [1060, 31] on img at bounding box center [1064, 26] width 26 height 26
click at [1008, 29] on div "Hey, [PERSON_NAME] !" at bounding box center [989, 26] width 104 height 15
click at [321, 276] on span "Log out" at bounding box center [315, 272] width 37 height 26
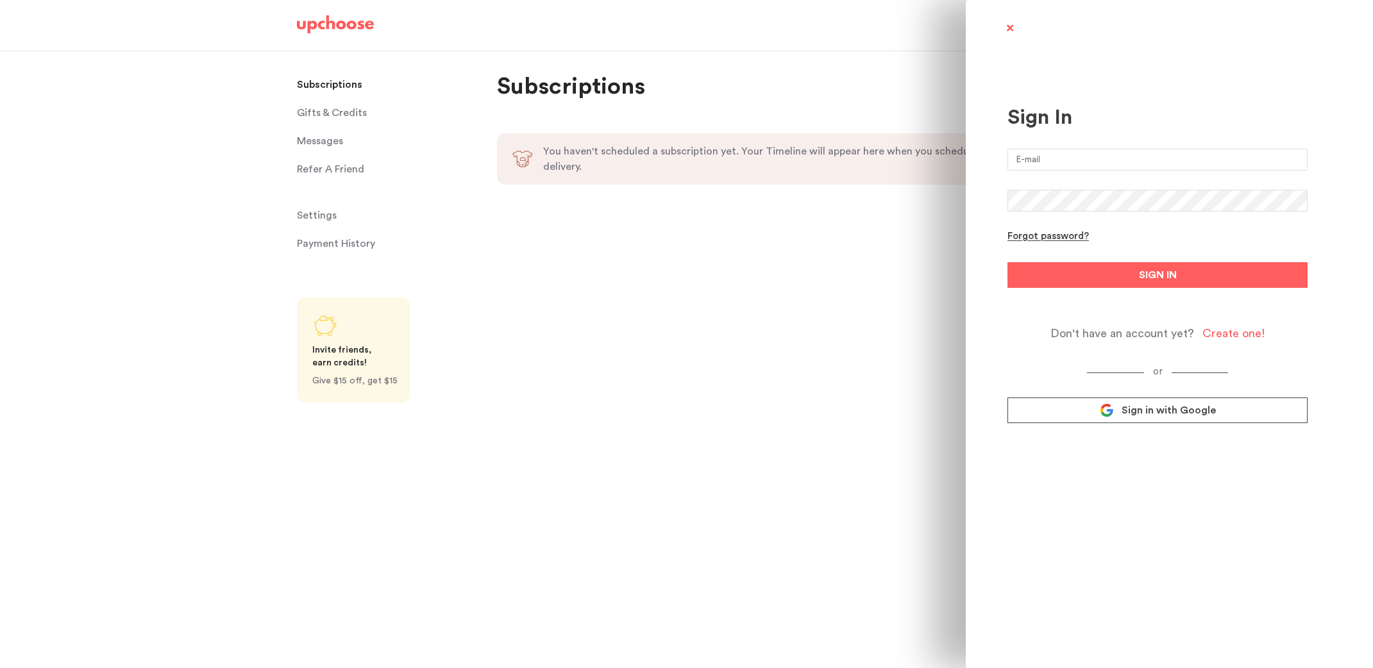
drag, startPoint x: 1080, startPoint y: 153, endPoint x: 1107, endPoint y: 160, distance: 27.8
click at [1080, 153] on input "email" at bounding box center [1157, 160] width 300 height 22
click at [1291, 159] on input "email" at bounding box center [1157, 160] width 300 height 22
type input "[EMAIL_ADDRESS][DOMAIN_NAME]"
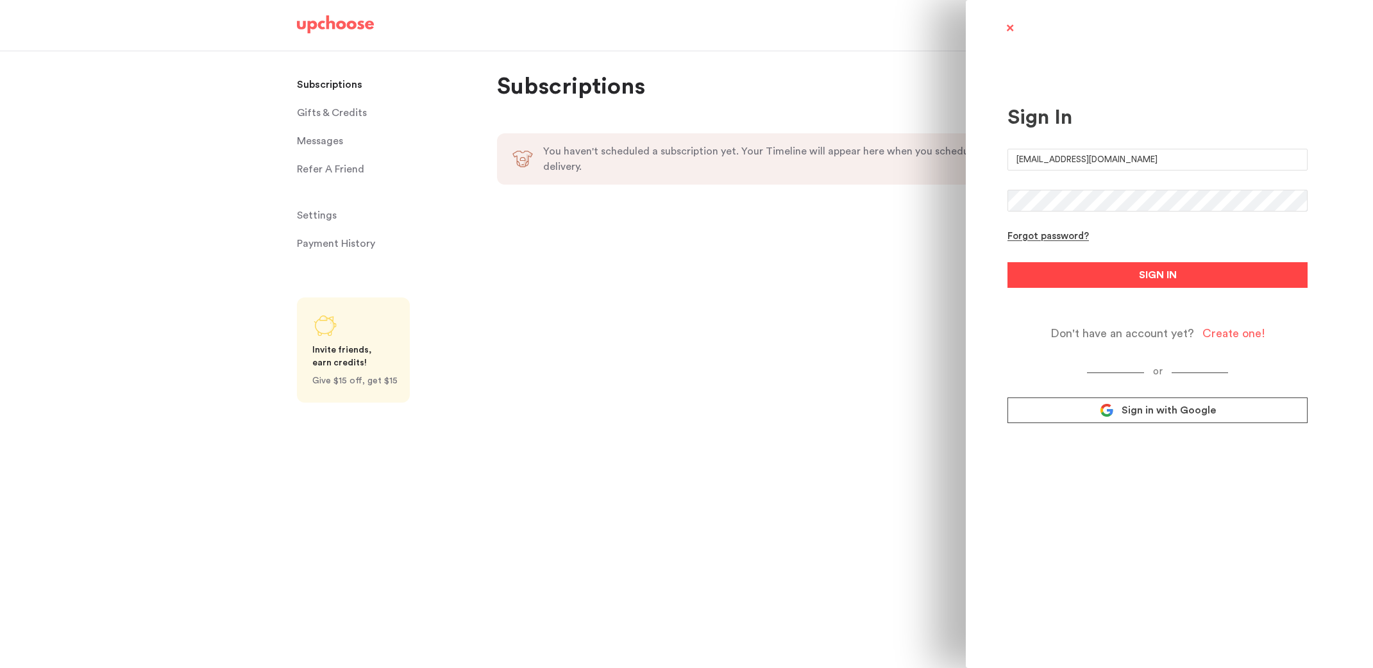
click at [1228, 287] on button "SIGN IN" at bounding box center [1157, 275] width 300 height 26
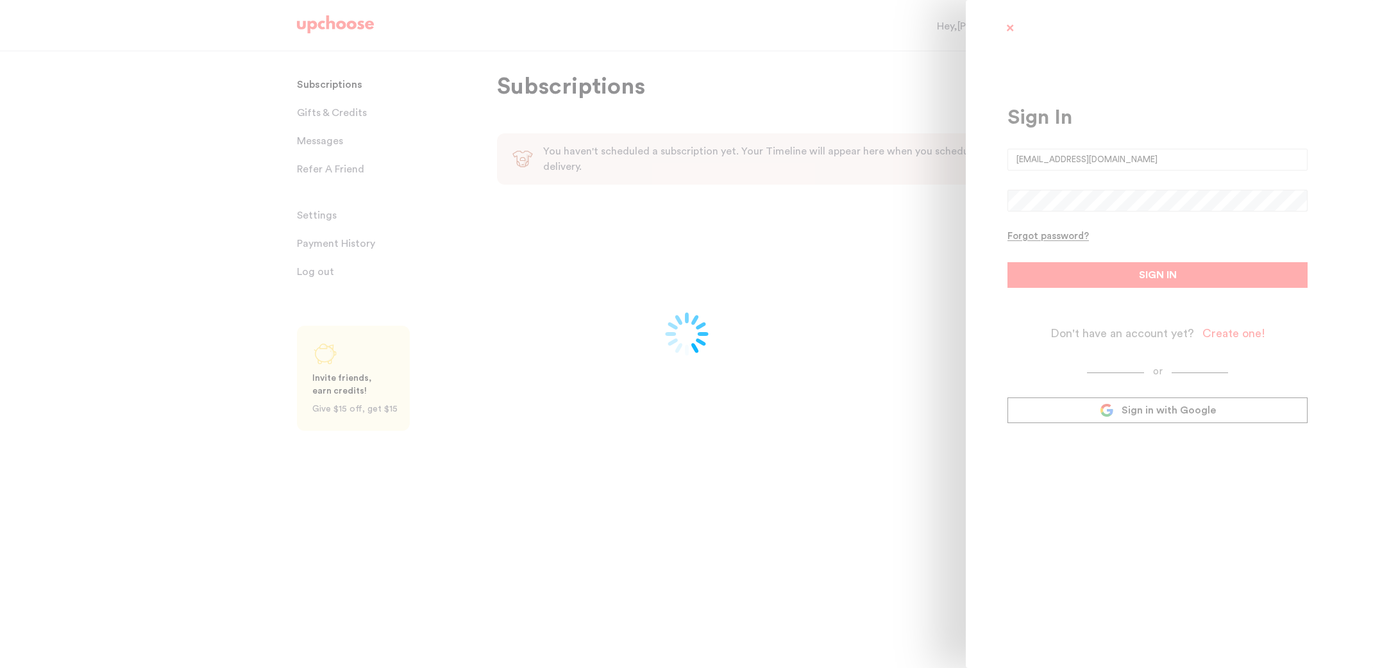
click at [1211, 280] on div at bounding box center [686, 334] width 1373 height 668
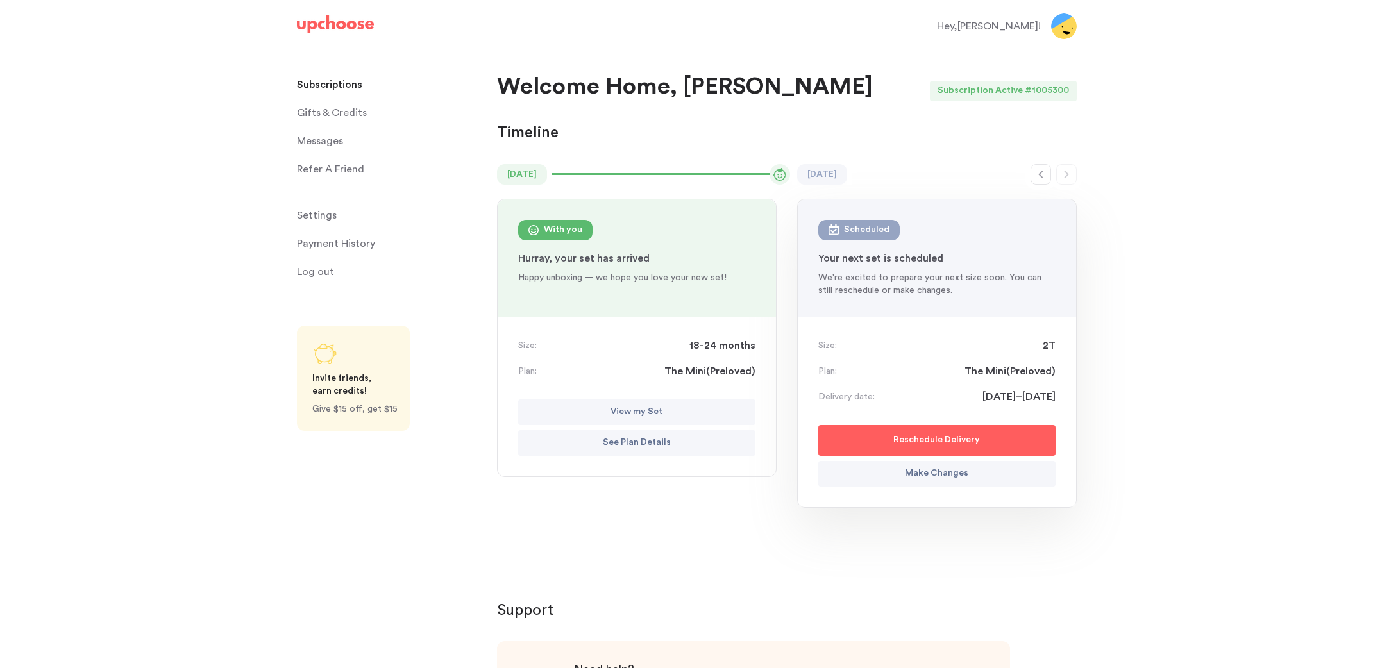
click at [305, 277] on span "Log out" at bounding box center [315, 272] width 37 height 26
